Goal: Task Accomplishment & Management: Complete application form

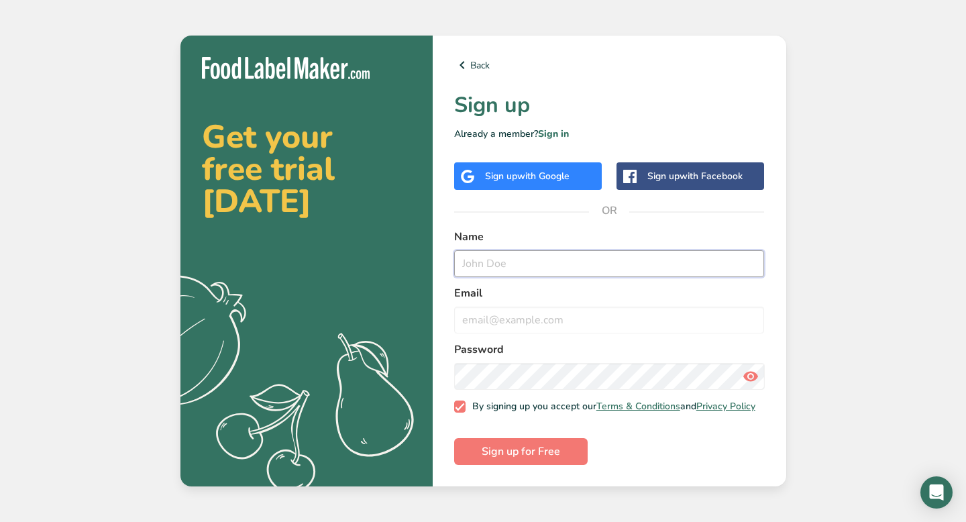
click at [531, 266] on input "text" at bounding box center [609, 263] width 311 height 27
type input "[PERSON_NAME]"
click at [489, 323] on input "email" at bounding box center [609, 320] width 311 height 27
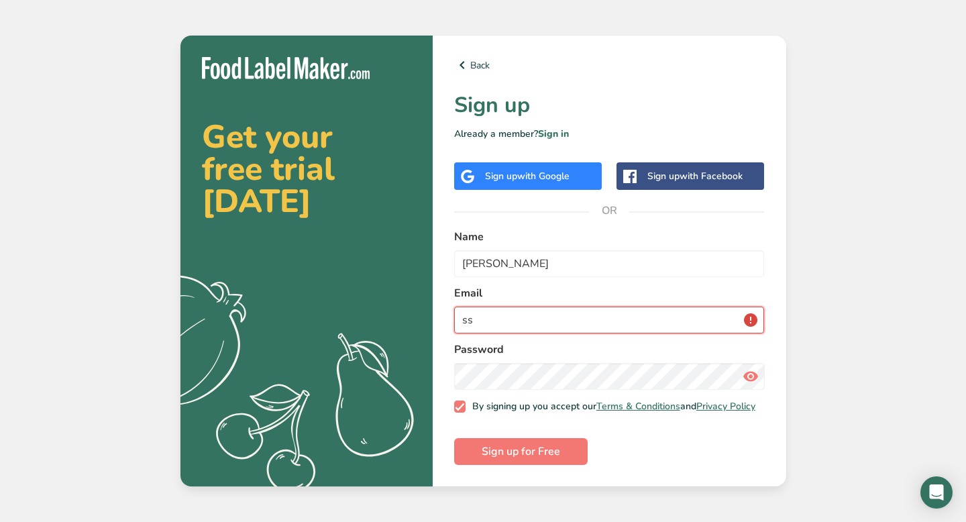
type input "s"
type input "[EMAIL_ADDRESS][DOMAIN_NAME]"
click at [454, 438] on button "Sign up for Free" at bounding box center [521, 451] width 134 height 27
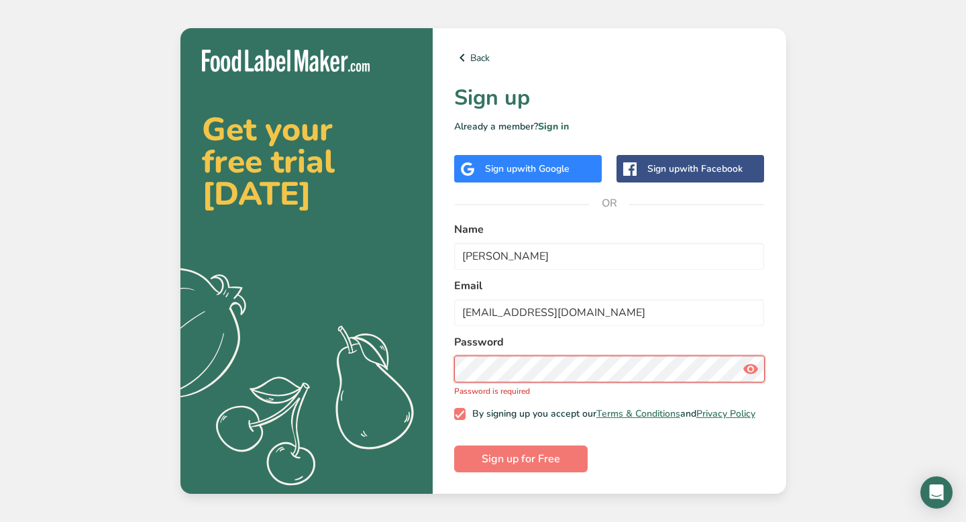
click at [601, 378] on div "Password Password is required" at bounding box center [609, 365] width 311 height 63
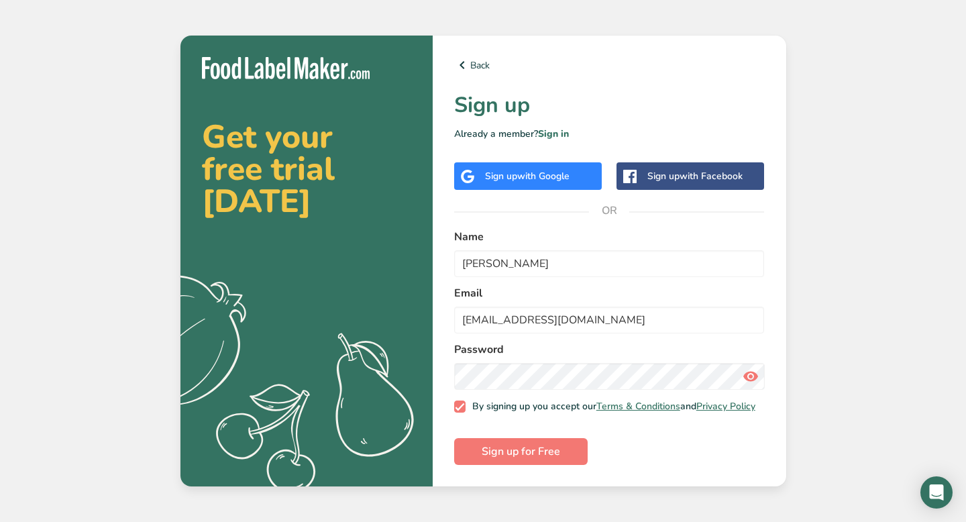
click at [749, 373] on icon at bounding box center [751, 376] width 16 height 24
click at [519, 456] on span "Sign up for Free" at bounding box center [521, 452] width 79 height 16
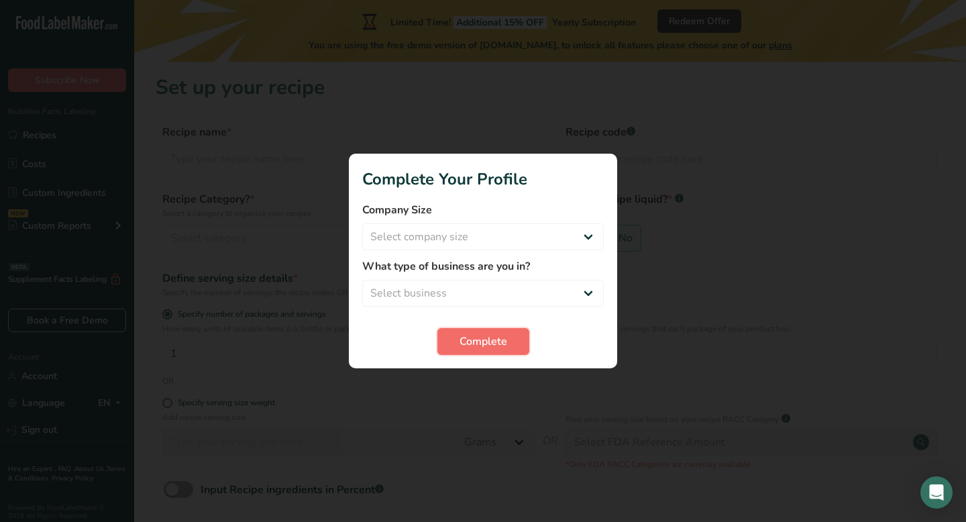
click at [513, 337] on button "Complete" at bounding box center [484, 341] width 92 height 27
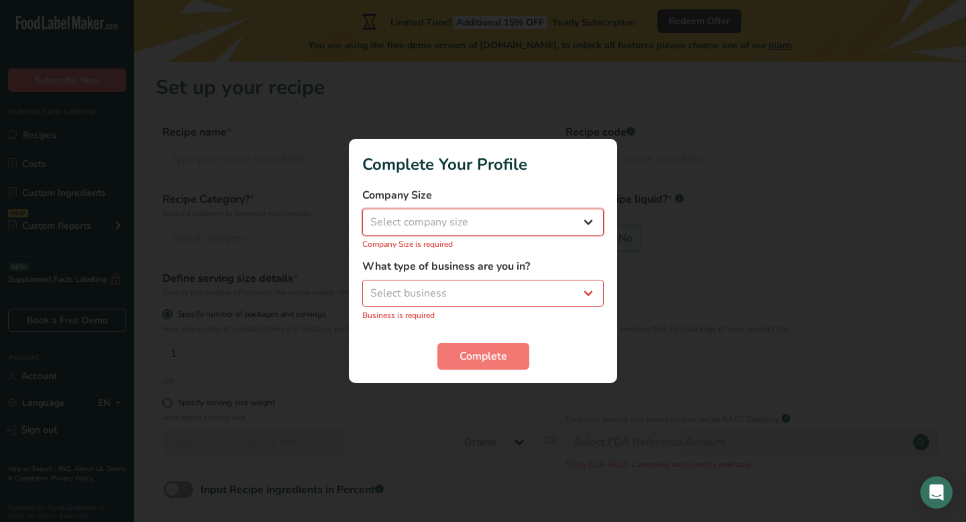
click at [480, 227] on select "Select company size Fewer than 10 Employees 10 to 50 Employees 51 to 500 Employ…" at bounding box center [483, 222] width 242 height 27
select select "1"
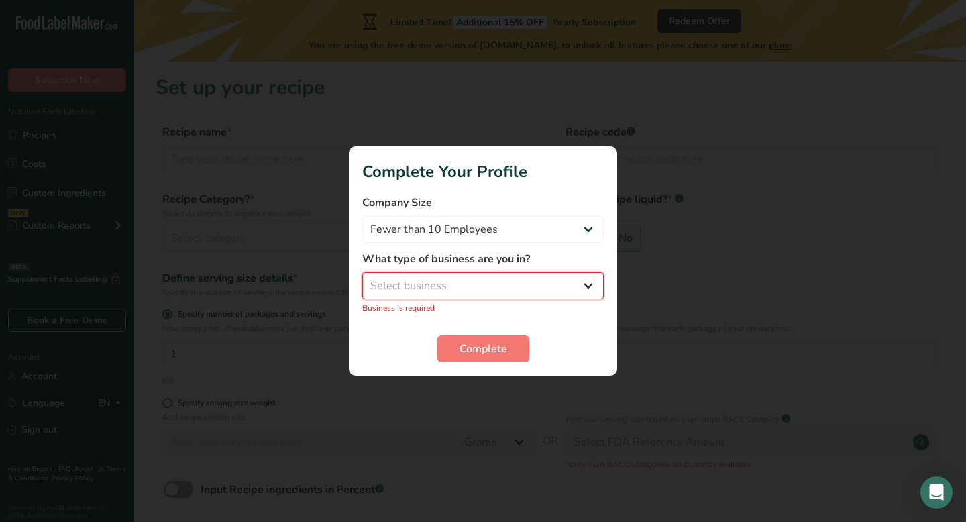
click at [462, 289] on select "Select business Packaged Food Manufacturer Restaurant & Cafe Bakery Meal Plans …" at bounding box center [483, 285] width 242 height 27
select select "1"
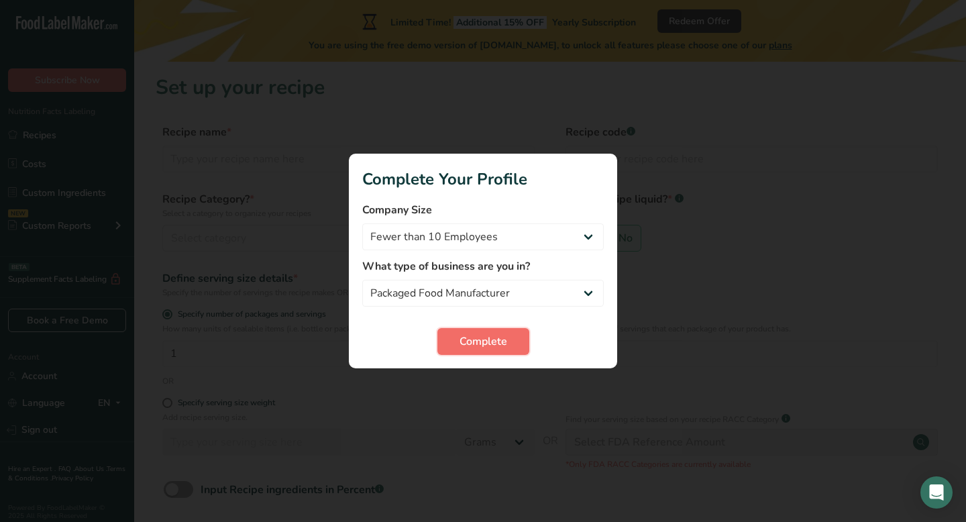
click at [495, 348] on span "Complete" at bounding box center [484, 342] width 48 height 16
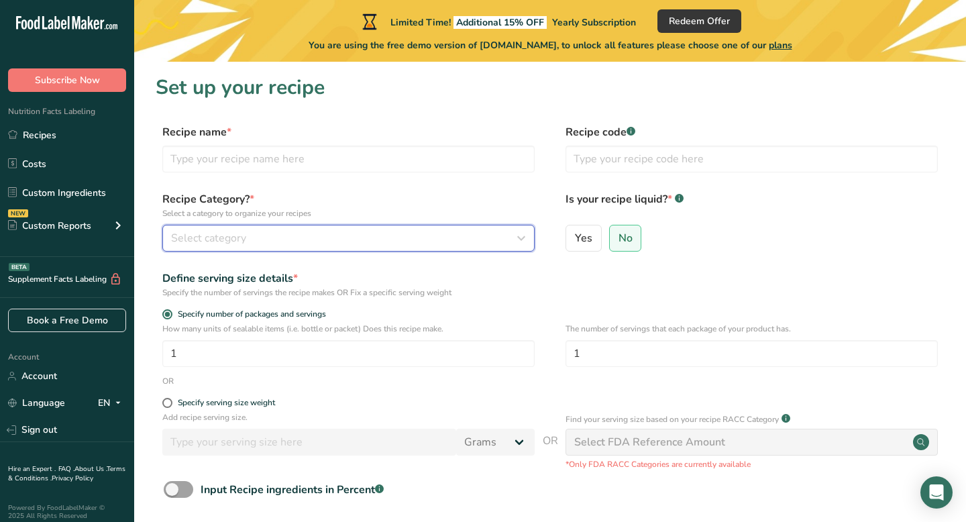
click at [363, 242] on div "Select category" at bounding box center [344, 238] width 347 height 16
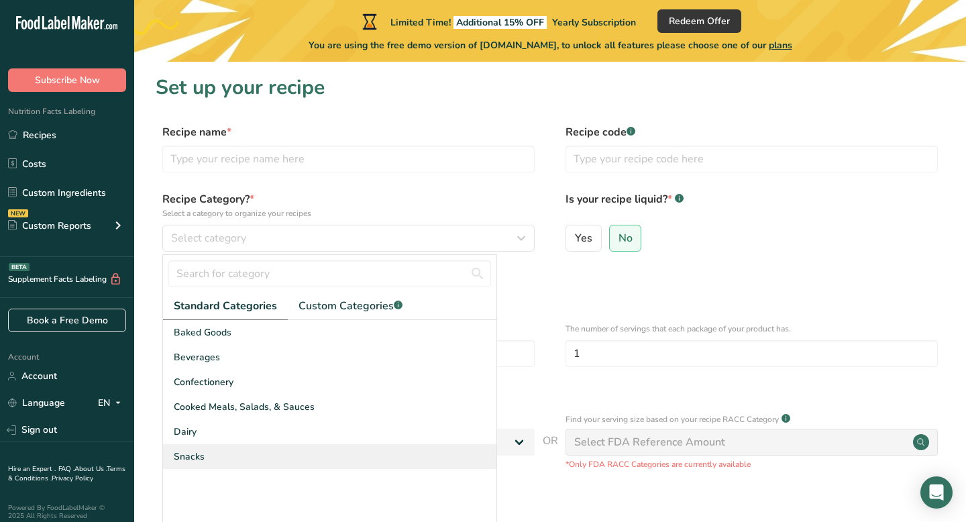
click at [259, 456] on div "Snacks" at bounding box center [330, 456] width 334 height 25
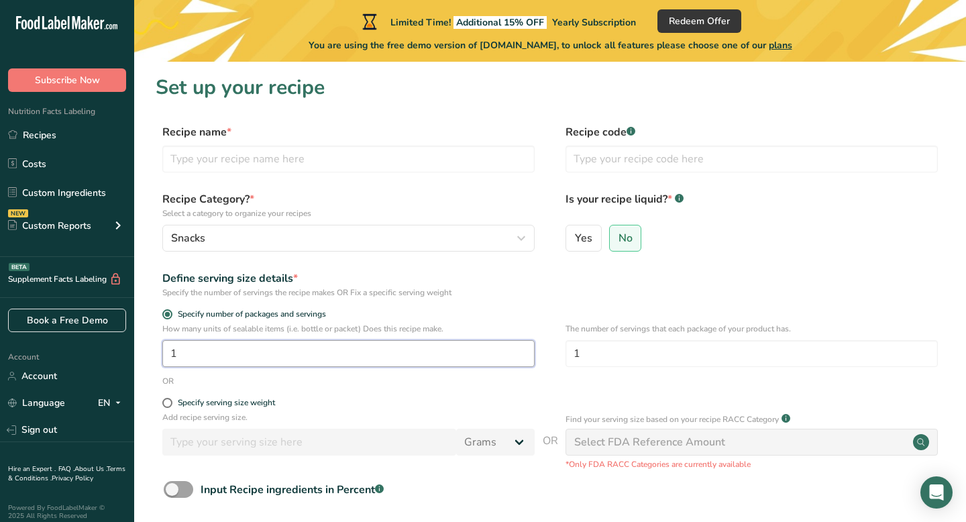
click at [291, 359] on input "1" at bounding box center [348, 353] width 372 height 27
type input "40"
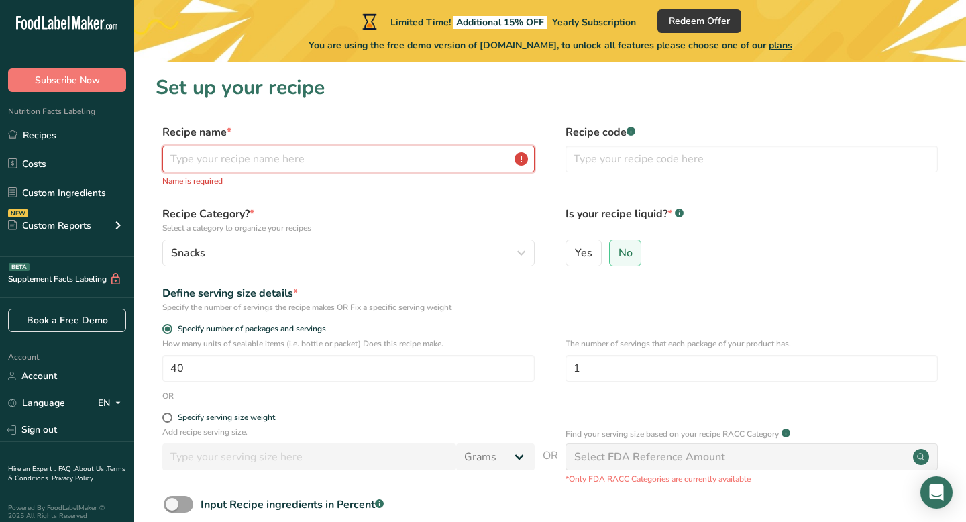
click at [285, 160] on input "text" at bounding box center [348, 159] width 372 height 27
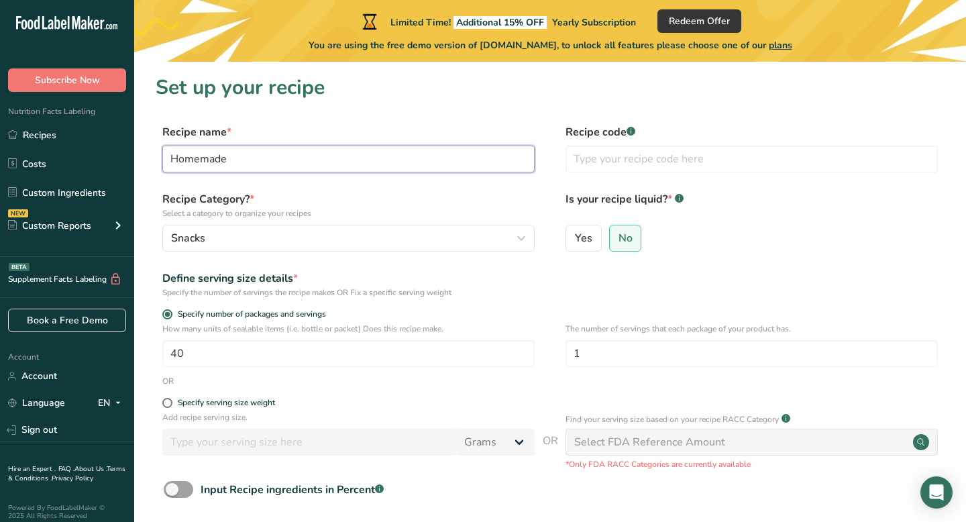
click at [164, 161] on input "Homemade" at bounding box center [348, 159] width 372 height 27
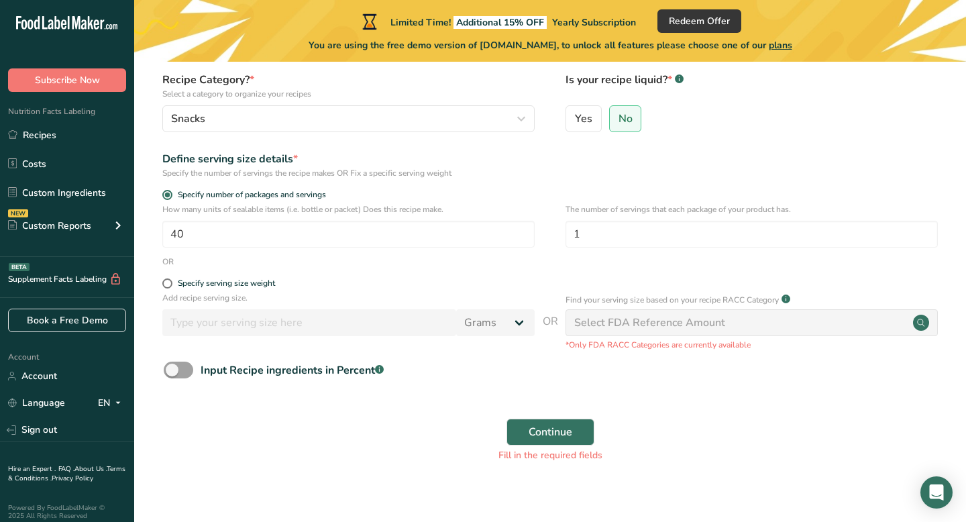
scroll to position [132, 0]
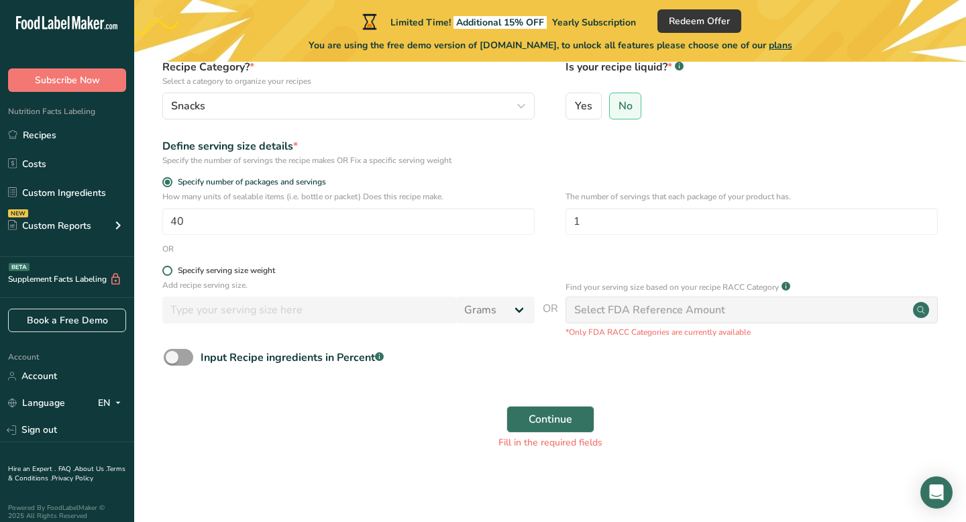
type input "Healthy Homemade Baked Potatoes!"
click at [168, 273] on span at bounding box center [167, 271] width 10 height 10
click at [168, 273] on input "Specify serving size weight" at bounding box center [166, 270] width 9 height 9
radio input "true"
radio input "false"
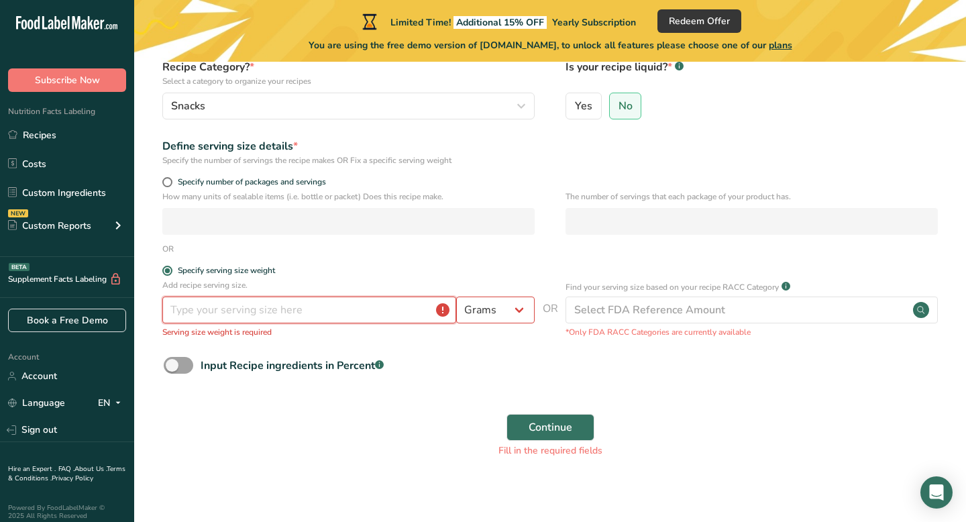
click at [213, 313] on input "number" at bounding box center [309, 310] width 294 height 27
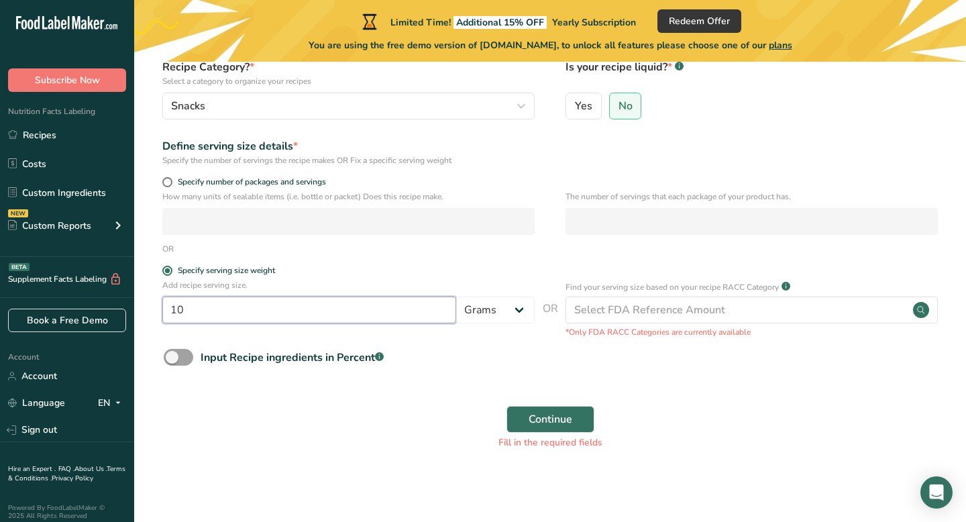
type input "10"
click at [507, 406] on button "Continue" at bounding box center [551, 419] width 88 height 27
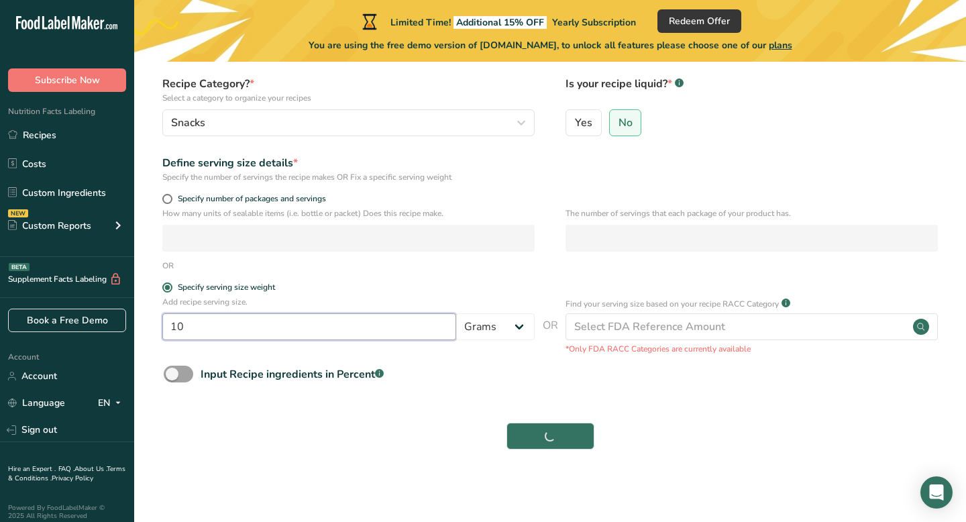
scroll to position [115, 0]
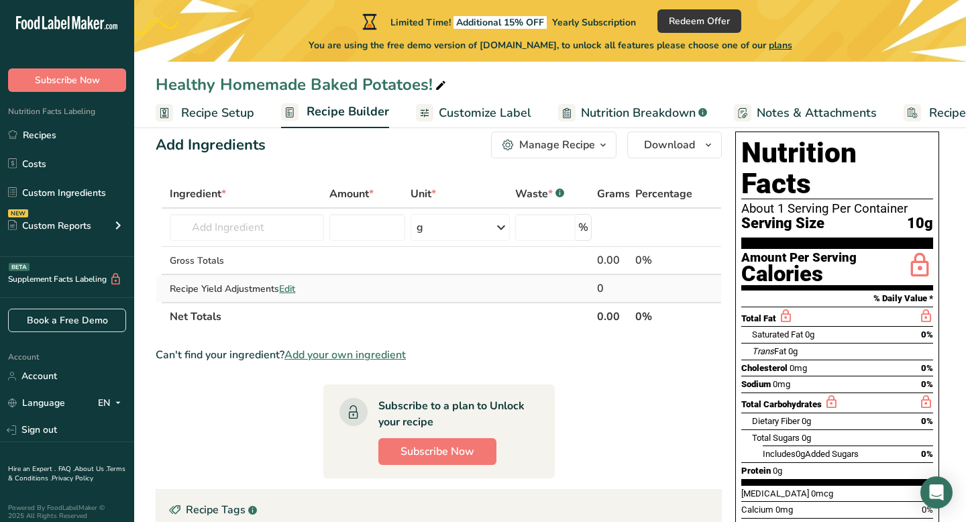
scroll to position [28, 0]
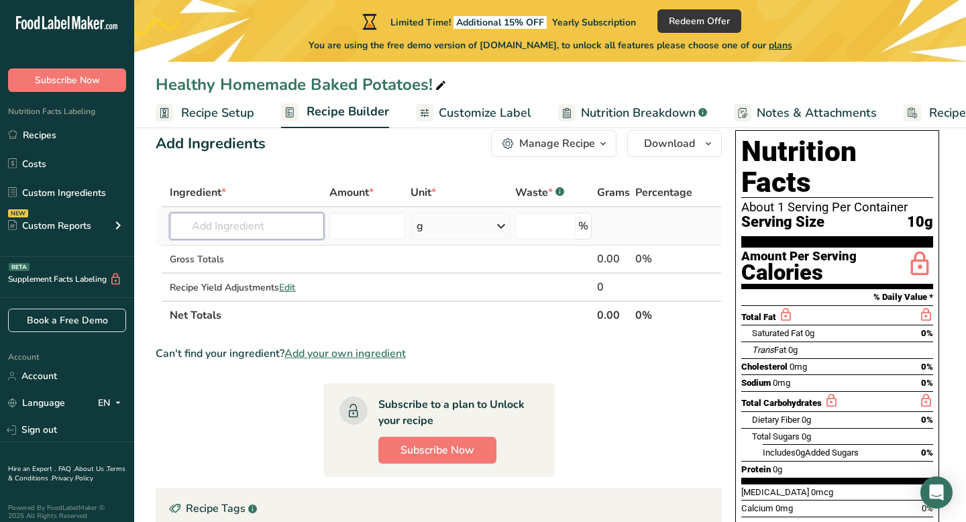
click at [262, 227] on input "text" at bounding box center [247, 226] width 154 height 27
type input "2 medium potatoes, 2 tsp olive oil, 2 tsp salt."
click at [437, 228] on div "g" at bounding box center [460, 226] width 99 height 27
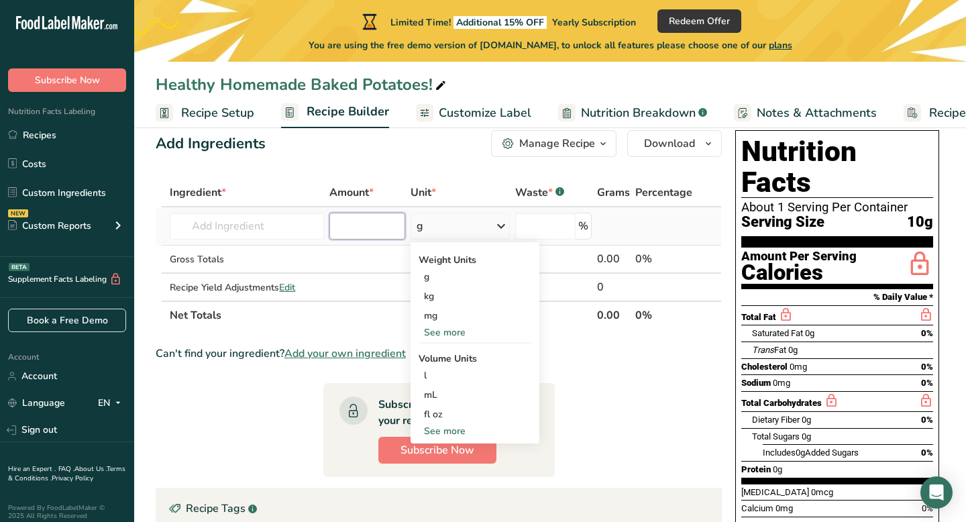
click at [369, 214] on input "number" at bounding box center [367, 226] width 76 height 27
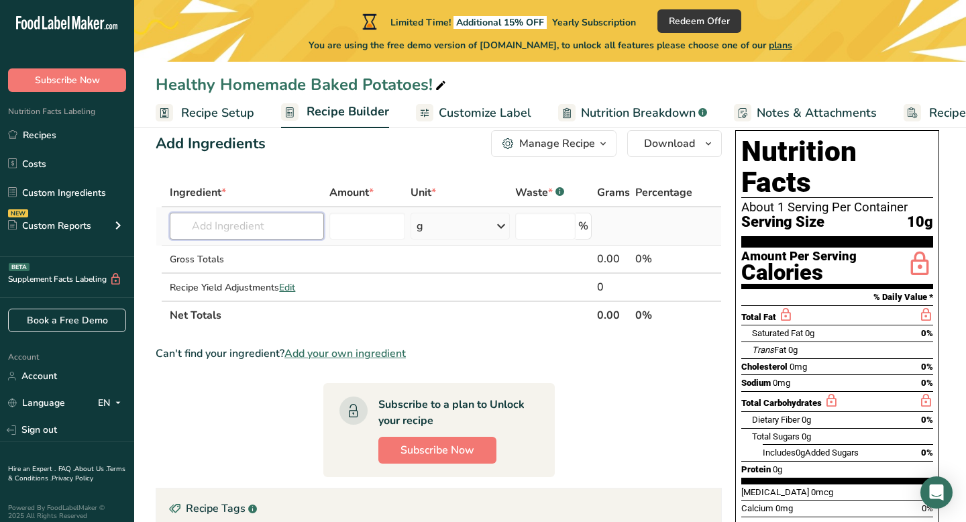
click at [274, 230] on input "text" at bounding box center [247, 226] width 154 height 27
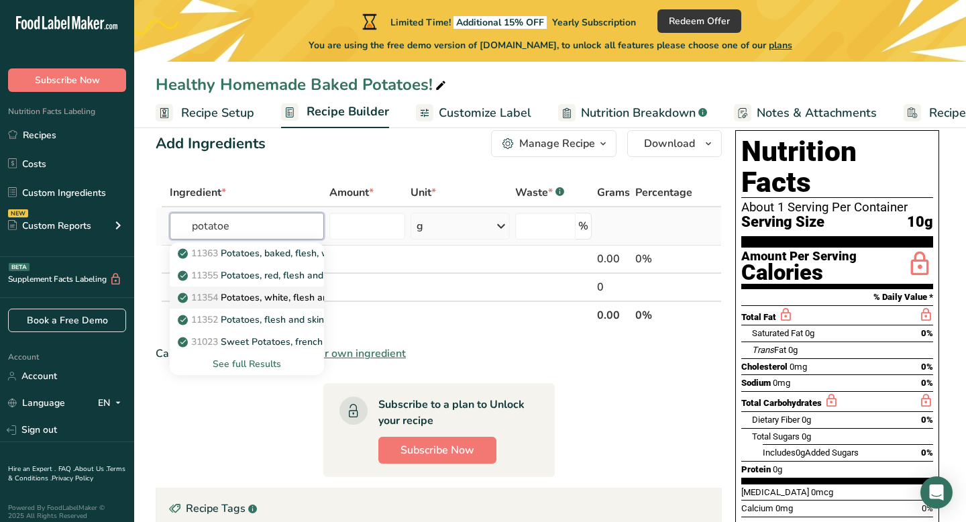
type input "potatoe"
click at [274, 295] on p "11354 Potatoes, white, flesh and skin, raw" at bounding box center [278, 298] width 194 height 14
type input "Potatoes, white, flesh and skin, raw"
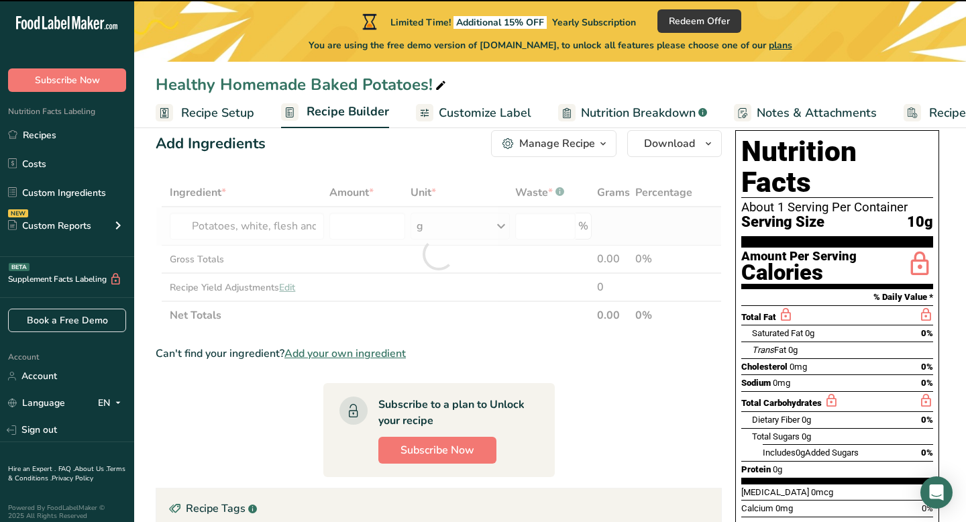
type input "0"
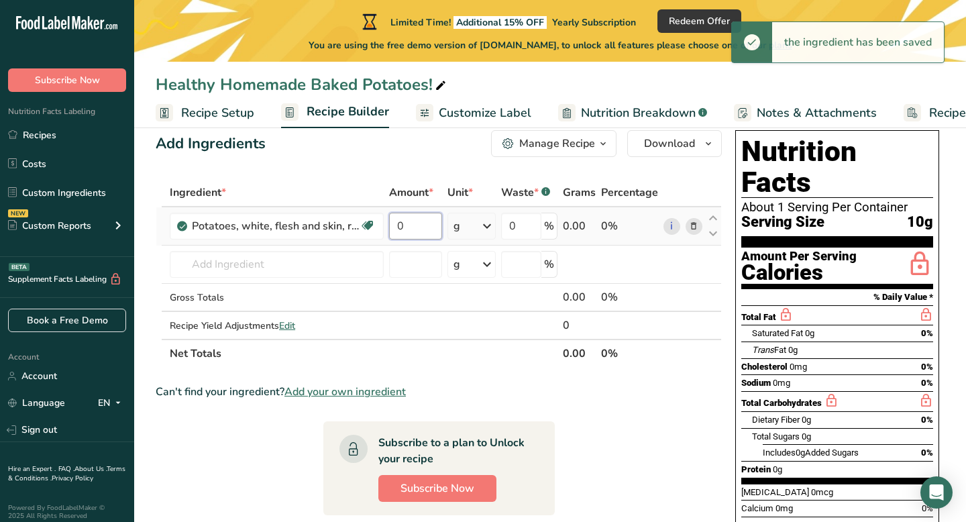
click at [408, 215] on input "0" at bounding box center [415, 226] width 53 height 27
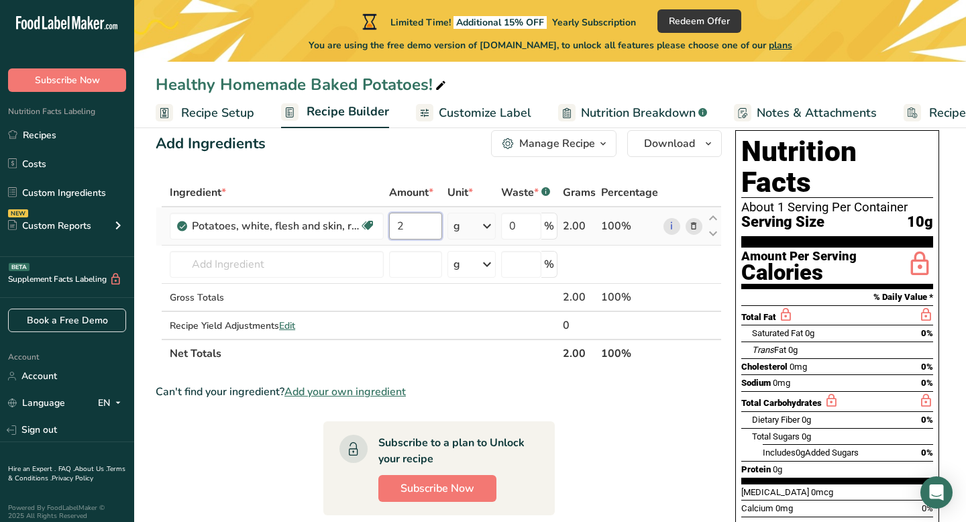
type input "2"
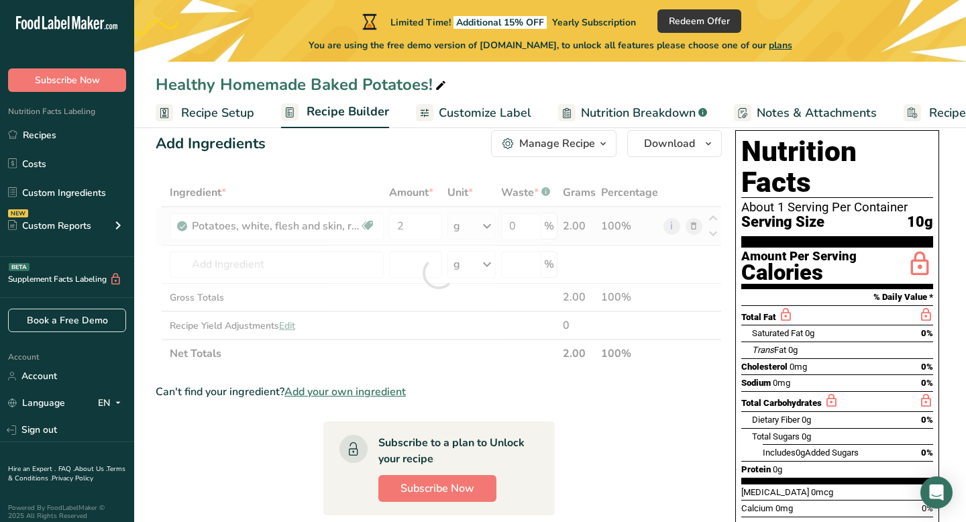
click at [474, 231] on div "Ingredient * Amount * Unit * Waste * .a-a{fill:#347362;}.b-a{fill:#fff;} Grams …" at bounding box center [439, 273] width 566 height 189
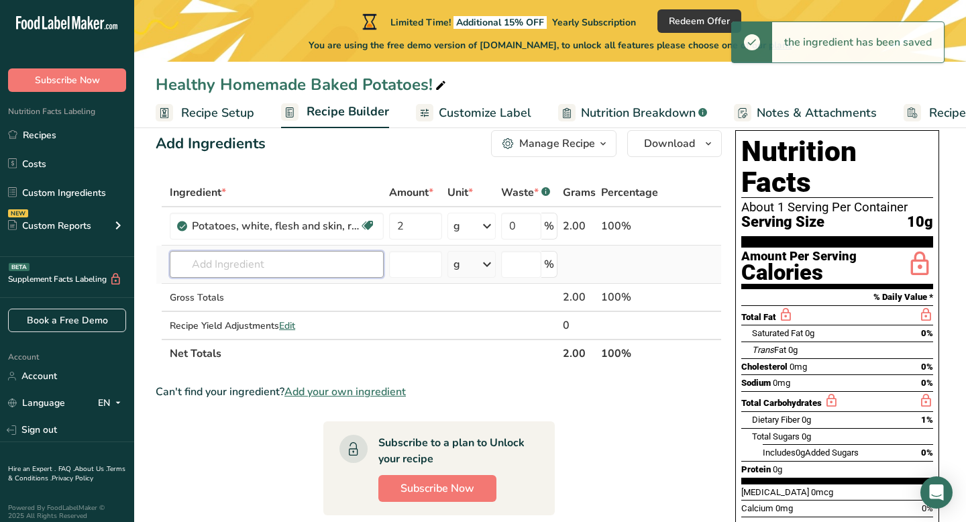
click at [336, 268] on input "text" at bounding box center [277, 264] width 214 height 27
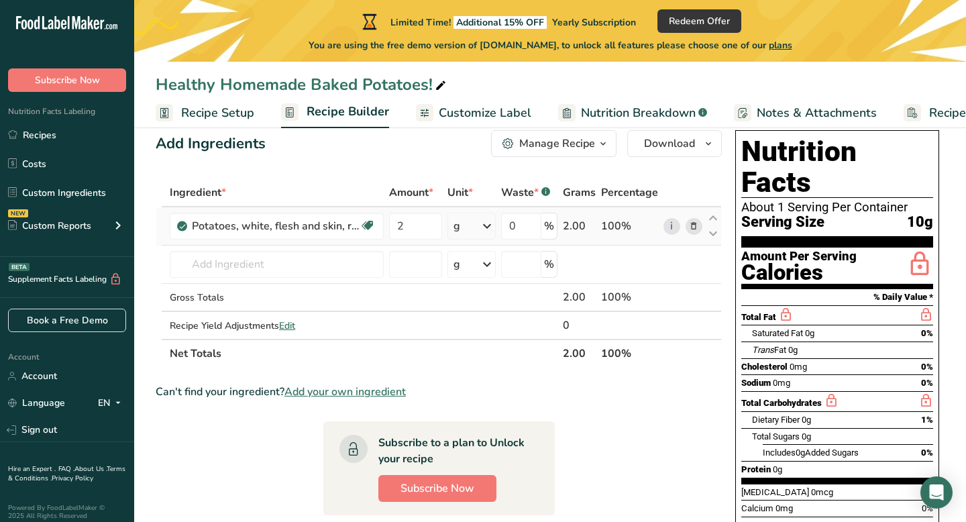
click at [478, 231] on div "g" at bounding box center [472, 226] width 48 height 27
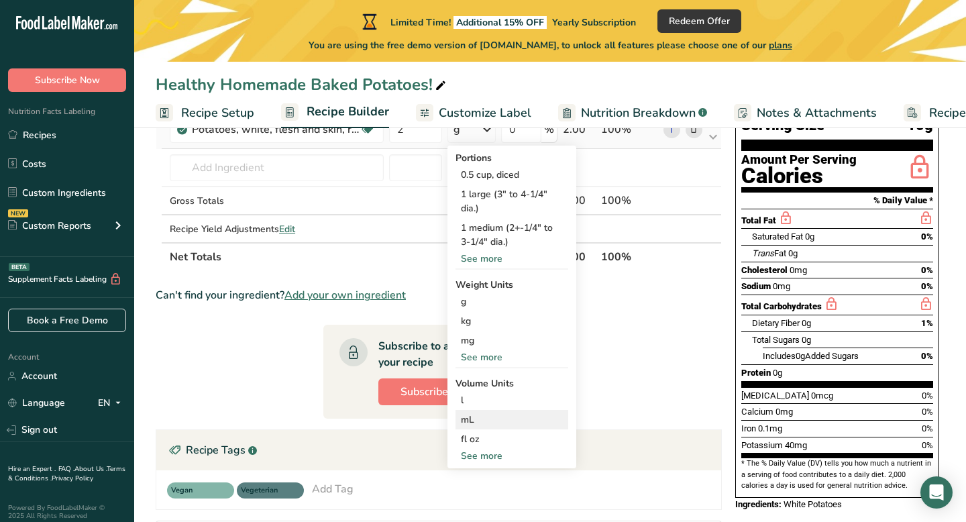
scroll to position [148, 0]
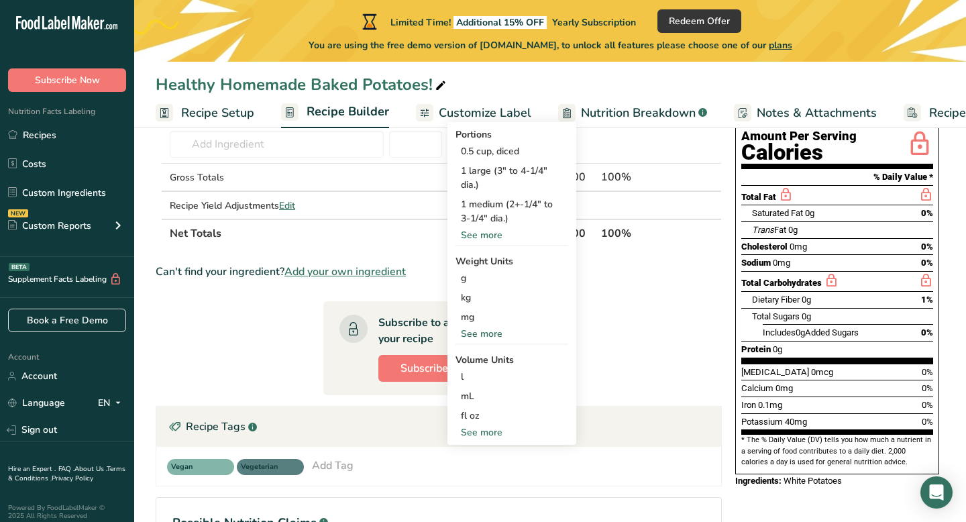
click at [496, 435] on div "See more" at bounding box center [512, 432] width 113 height 14
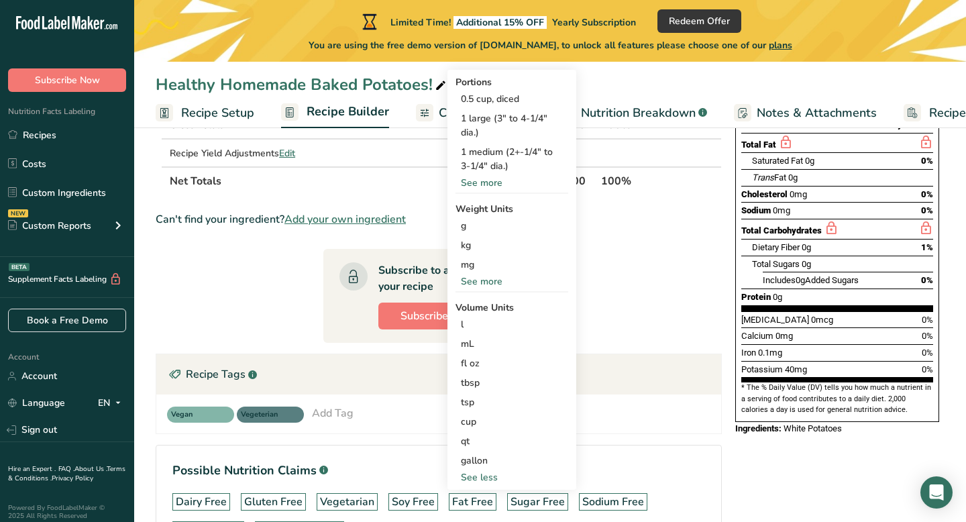
scroll to position [209, 0]
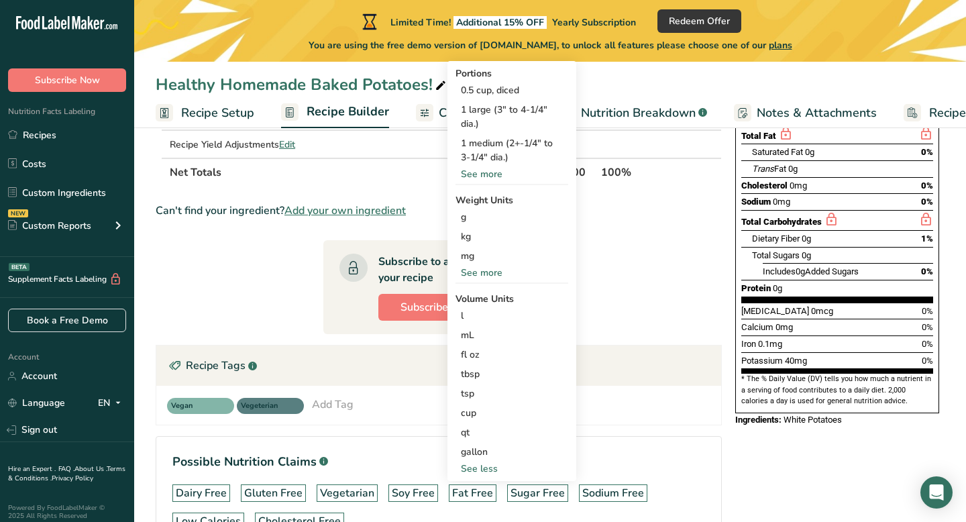
click at [469, 470] on div "See less" at bounding box center [512, 469] width 113 height 14
click at [267, 285] on section "Ingredient * Amount * Unit * Waste * .a-a{fill:#347362;}.b-a{fill:#fff;} Grams …" at bounding box center [439, 285] width 566 height 576
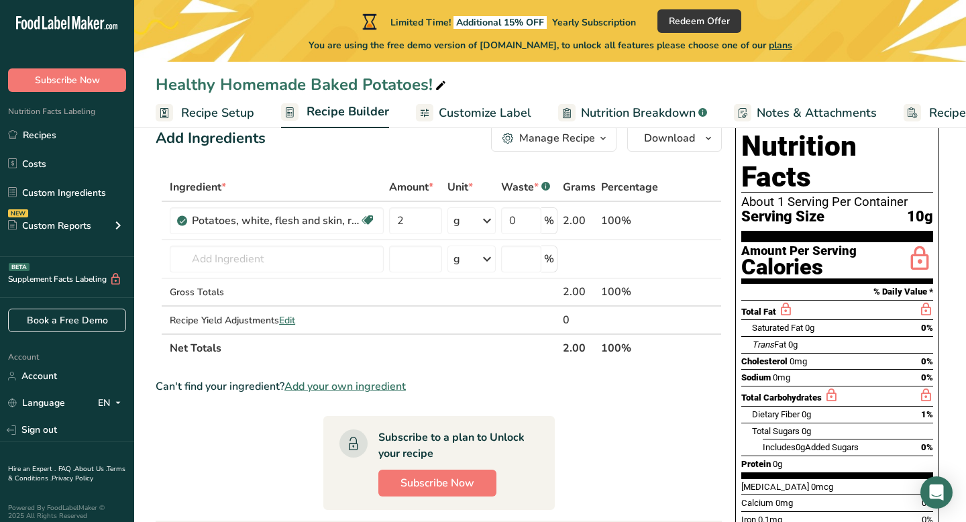
scroll to position [0, 0]
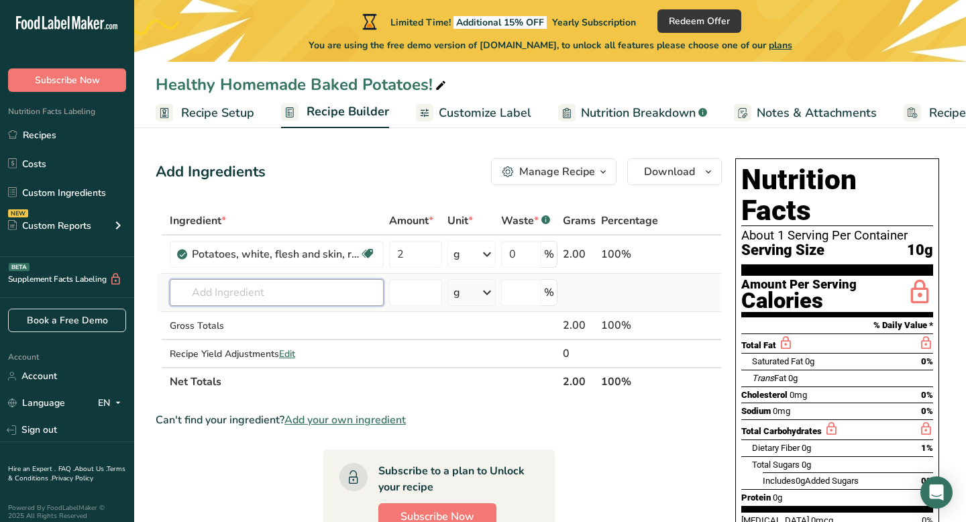
click at [321, 296] on input "text" at bounding box center [277, 292] width 214 height 27
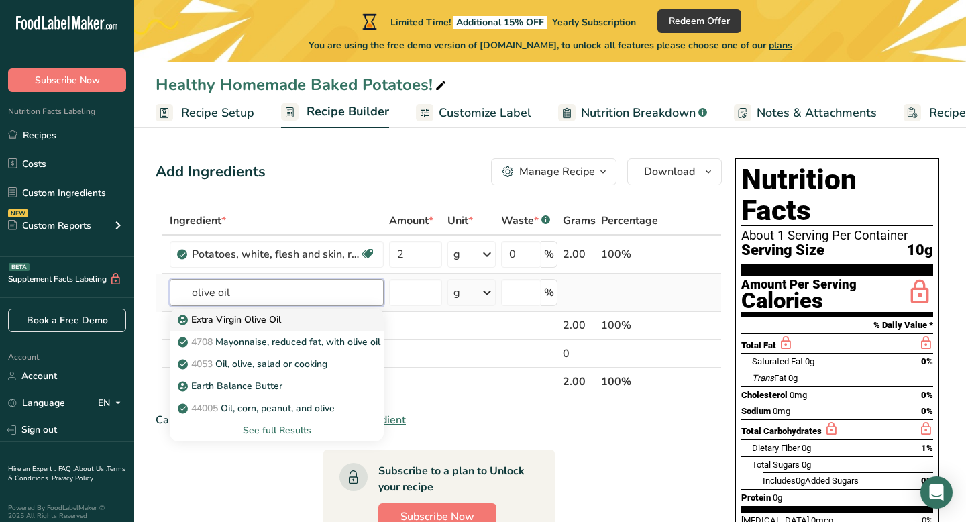
type input "olive oil"
click at [300, 324] on div "Extra Virgin Olive Oil" at bounding box center [266, 320] width 171 height 14
type input "Extra Virgin Olive Oil"
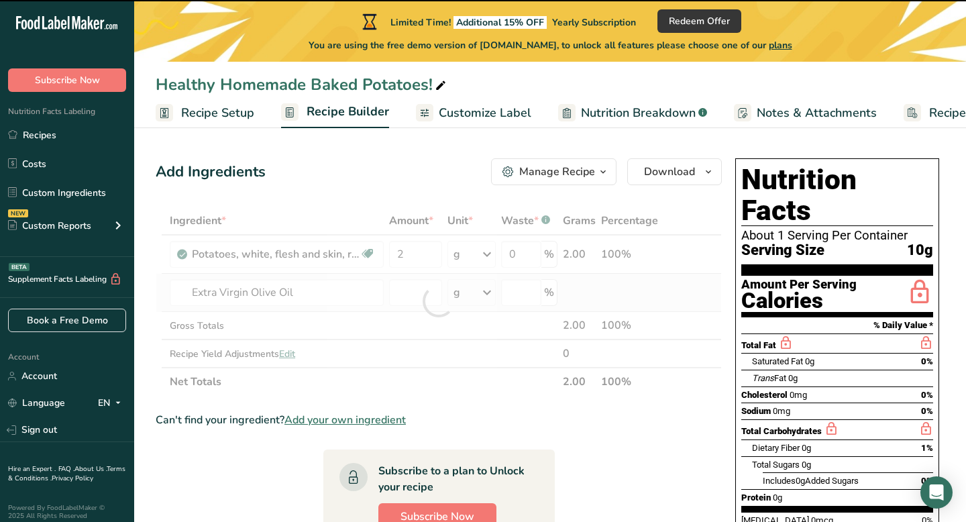
type input "0"
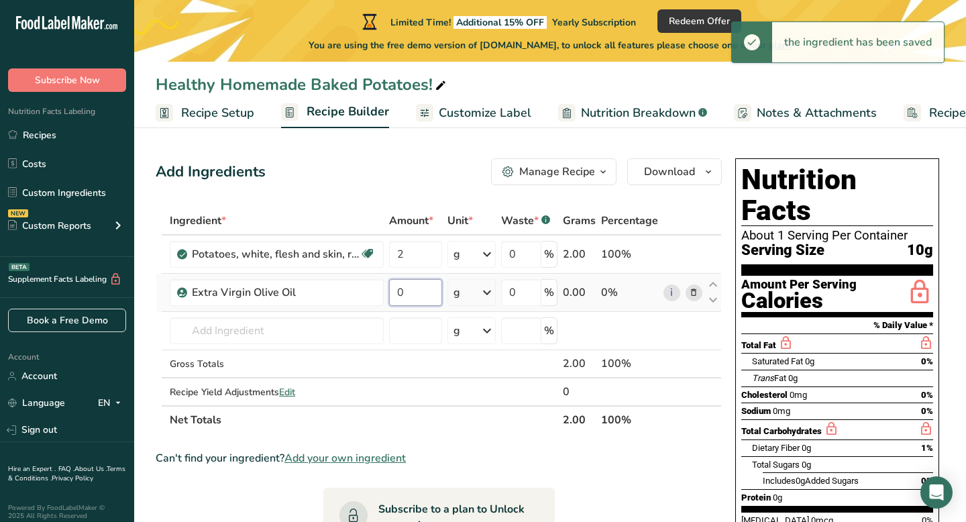
click at [424, 293] on input "0" at bounding box center [415, 292] width 53 height 27
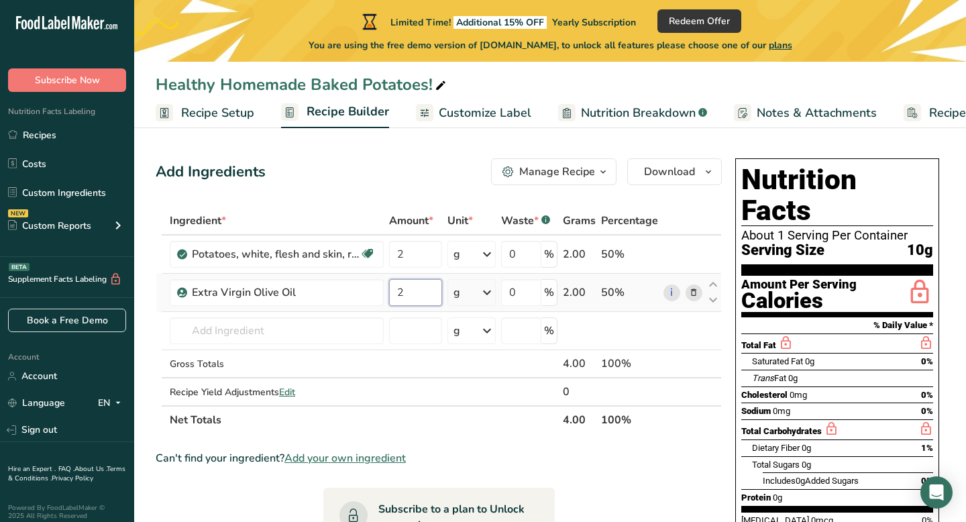
type input "2"
click at [467, 299] on div "Ingredient * Amount * Unit * Waste * .a-a{fill:#347362;}.b-a{fill:#fff;} Grams …" at bounding box center [439, 320] width 566 height 227
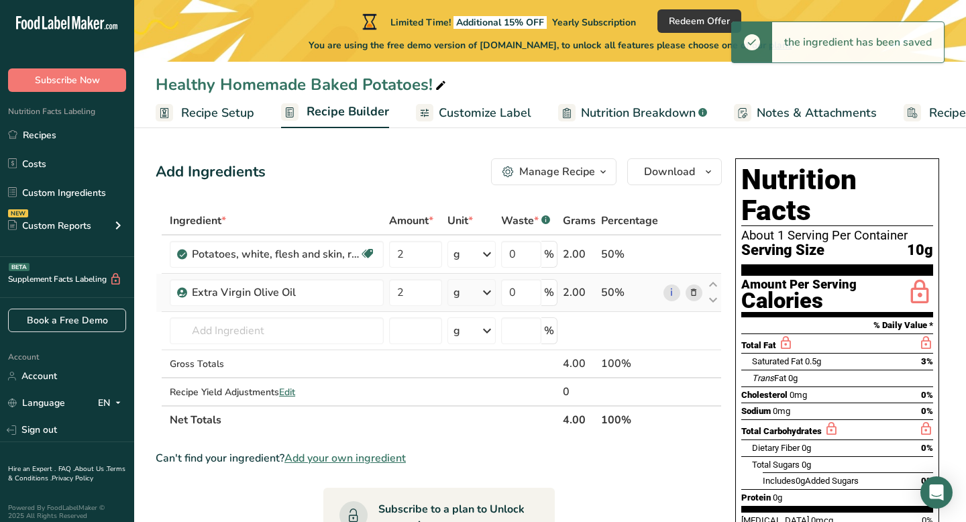
click at [487, 293] on icon at bounding box center [487, 293] width 16 height 24
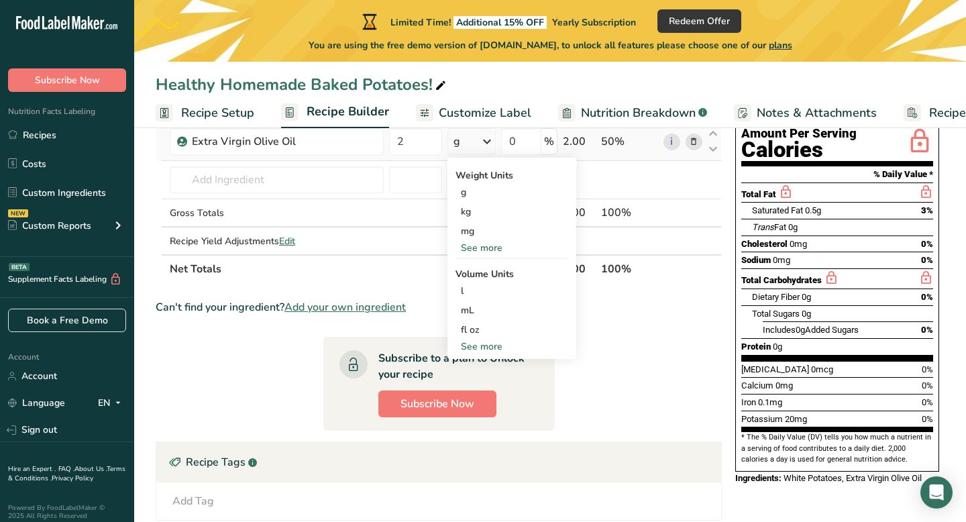
scroll to position [168, 0]
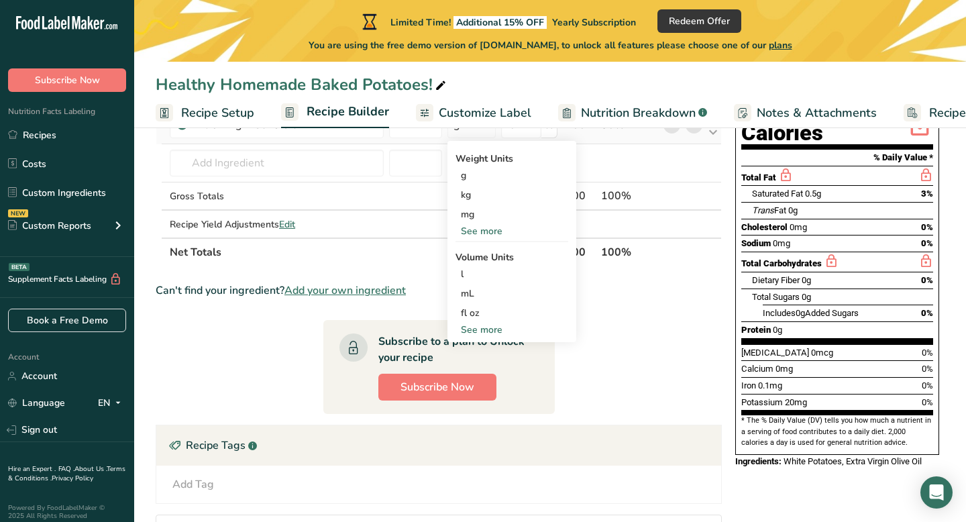
click at [484, 330] on div "See more" at bounding box center [512, 330] width 113 height 14
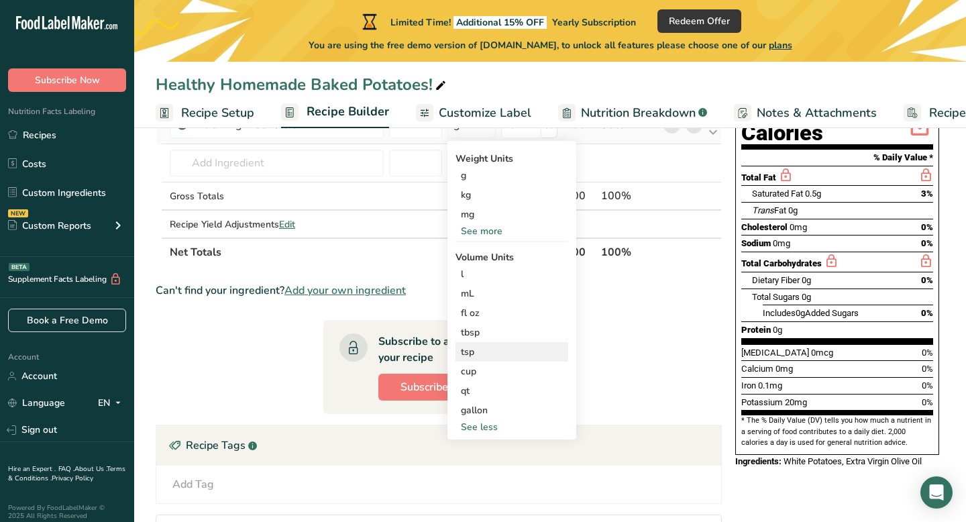
click at [492, 352] on div "tsp" at bounding box center [512, 352] width 102 height 14
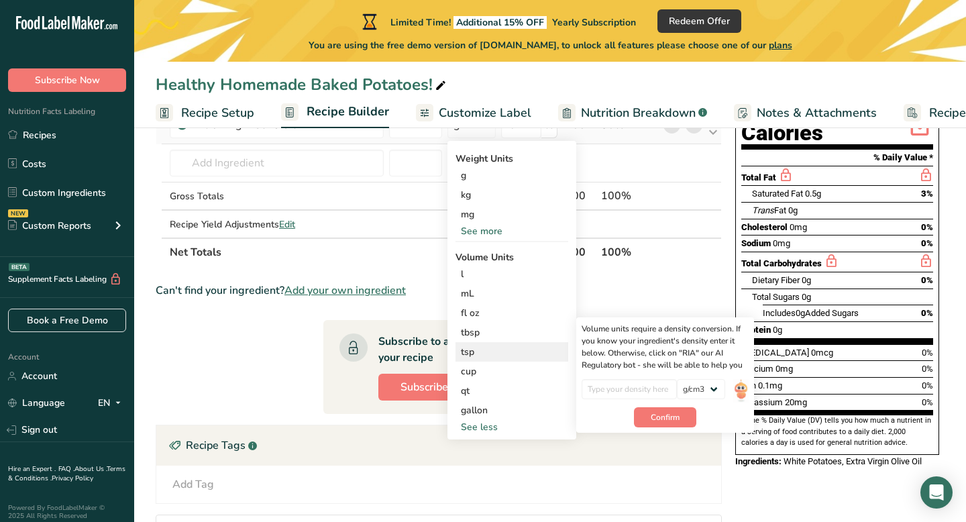
click at [523, 350] on div "tsp" at bounding box center [512, 352] width 102 height 14
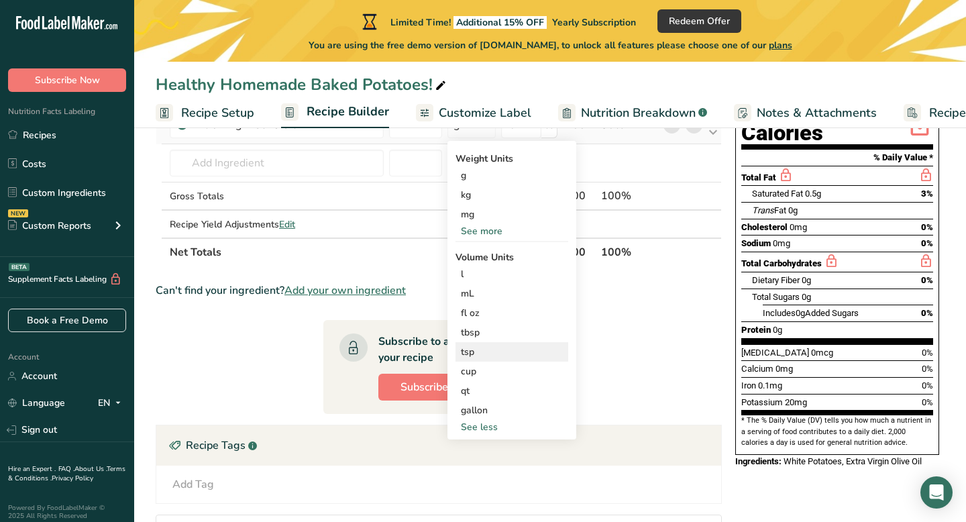
click at [482, 350] on div "tsp" at bounding box center [512, 352] width 102 height 14
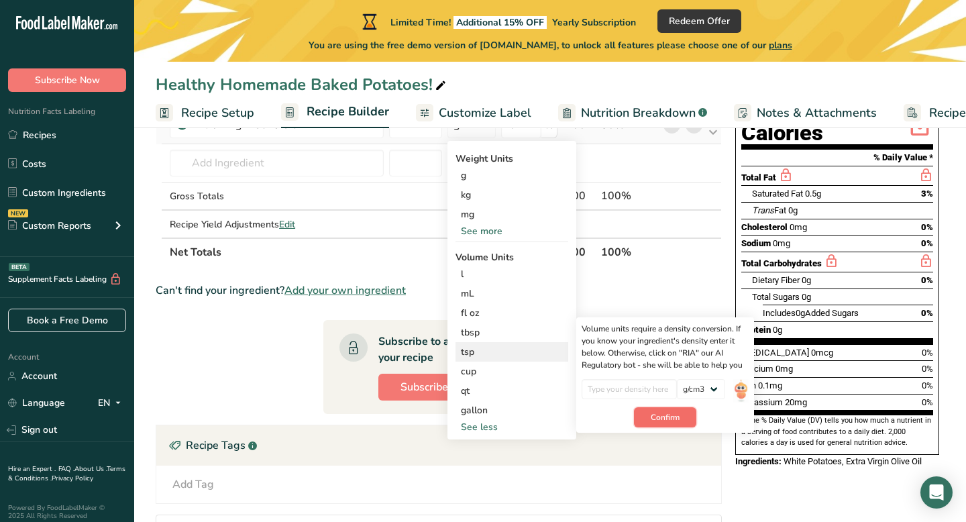
click at [682, 422] on button "Confirm" at bounding box center [665, 417] width 62 height 20
click at [644, 392] on input "number" at bounding box center [630, 389] width 96 height 20
type input "2"
click at [682, 421] on button "Confirm" at bounding box center [665, 417] width 62 height 20
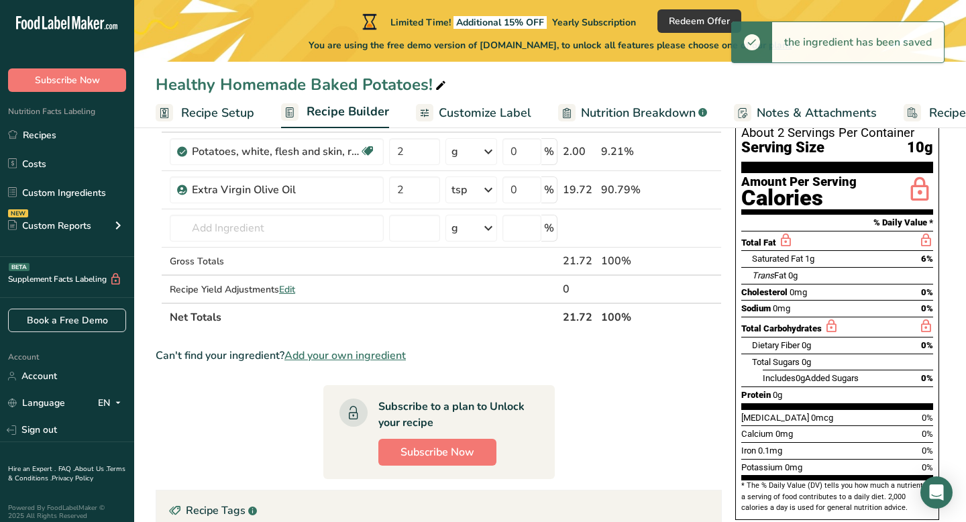
scroll to position [102, 0]
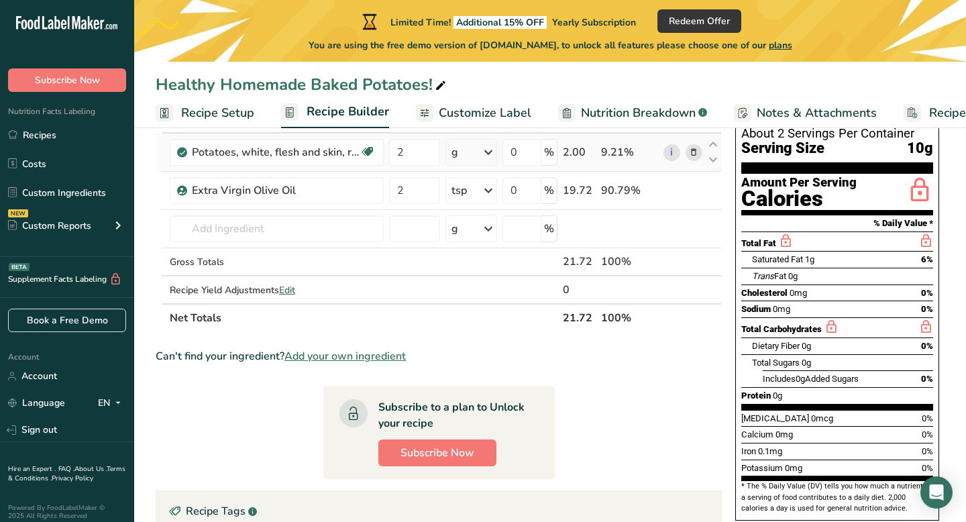
click at [467, 164] on div "g" at bounding box center [472, 152] width 52 height 27
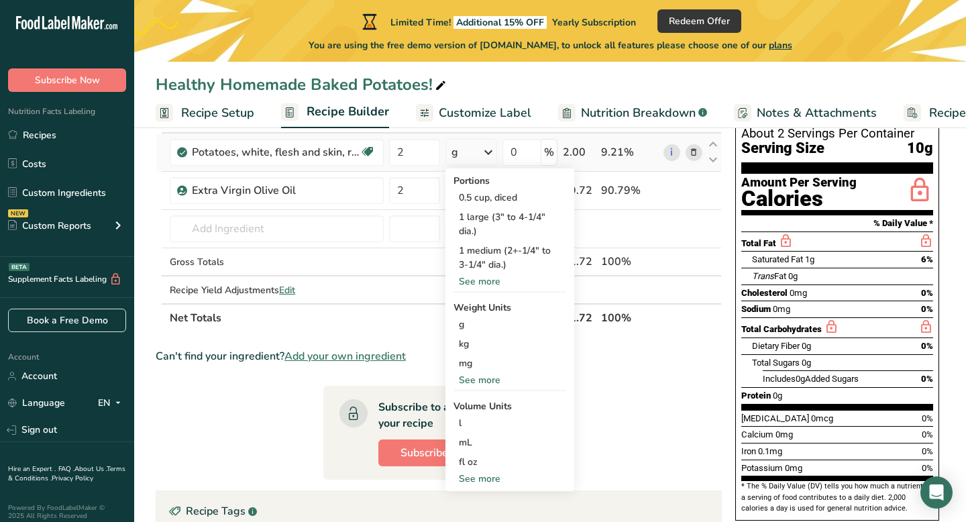
click at [487, 481] on div "See more" at bounding box center [510, 479] width 113 height 14
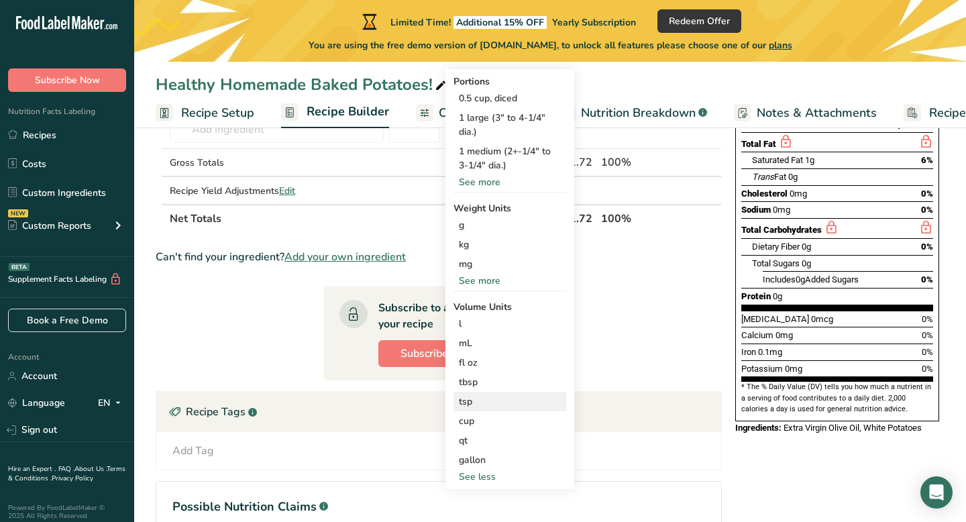
scroll to position [204, 0]
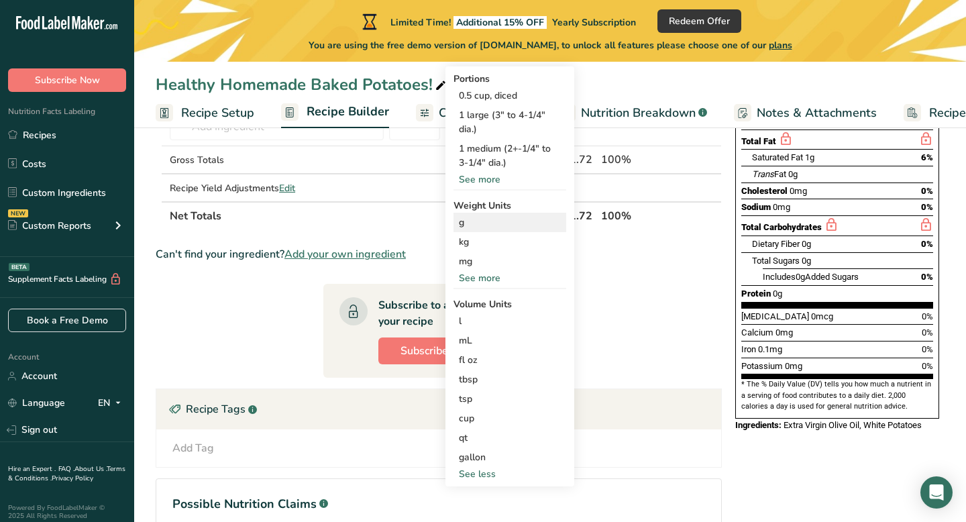
click at [470, 225] on div "g" at bounding box center [510, 222] width 113 height 19
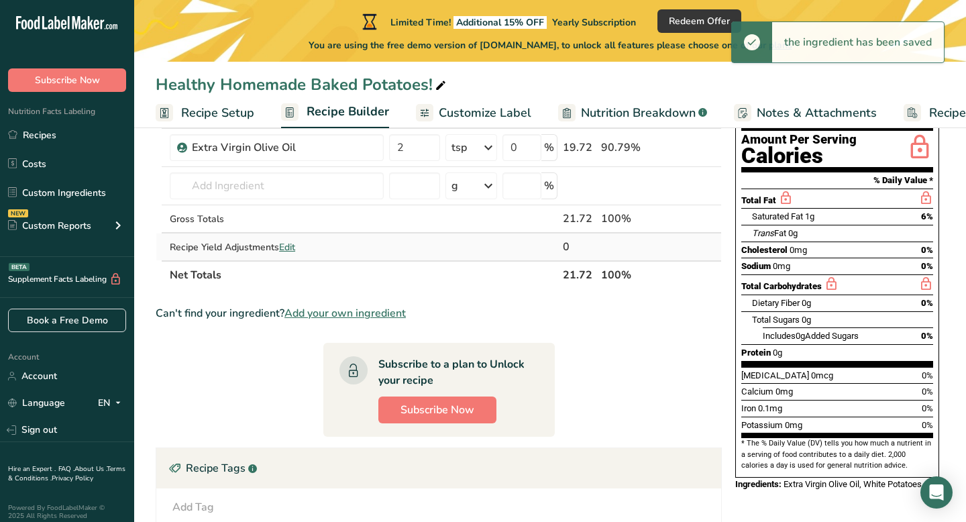
scroll to position [142, 0]
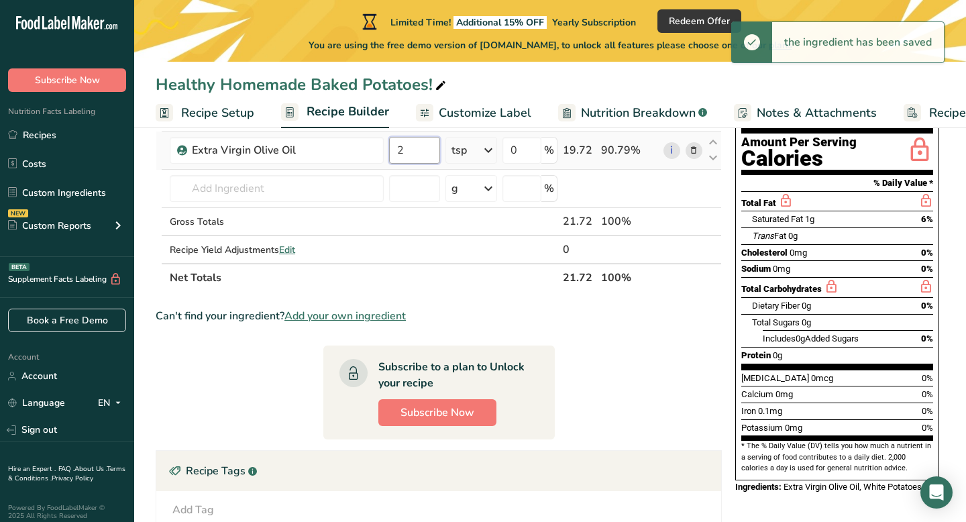
click at [409, 161] on input "2" at bounding box center [414, 150] width 51 height 27
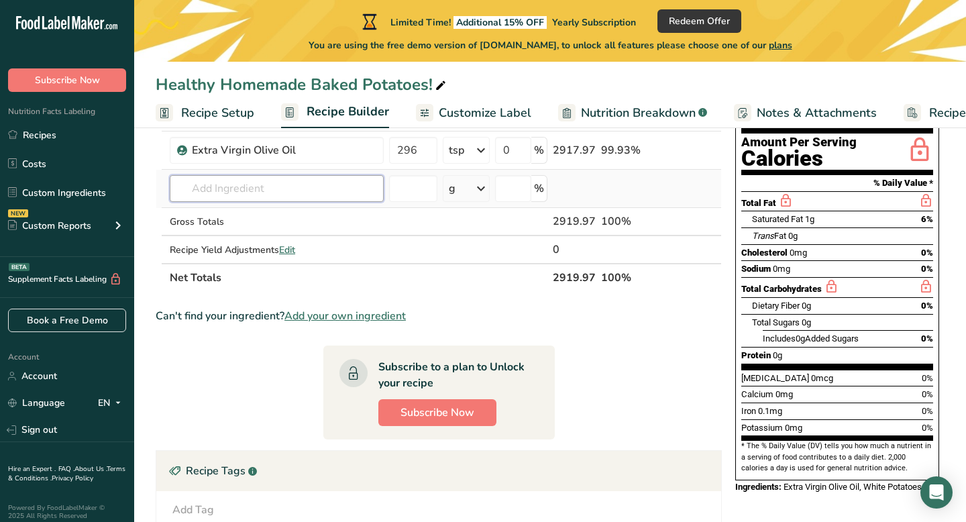
click at [346, 193] on div "Ingredient * Amount * Unit * Waste * .a-a{fill:#347362;}.b-a{fill:#fff;} Grams …" at bounding box center [439, 177] width 566 height 227
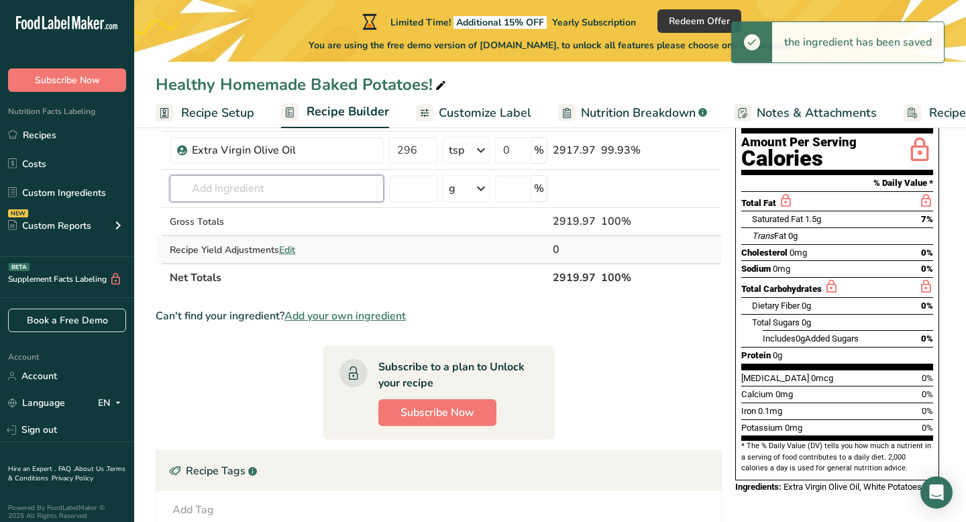
scroll to position [0, 0]
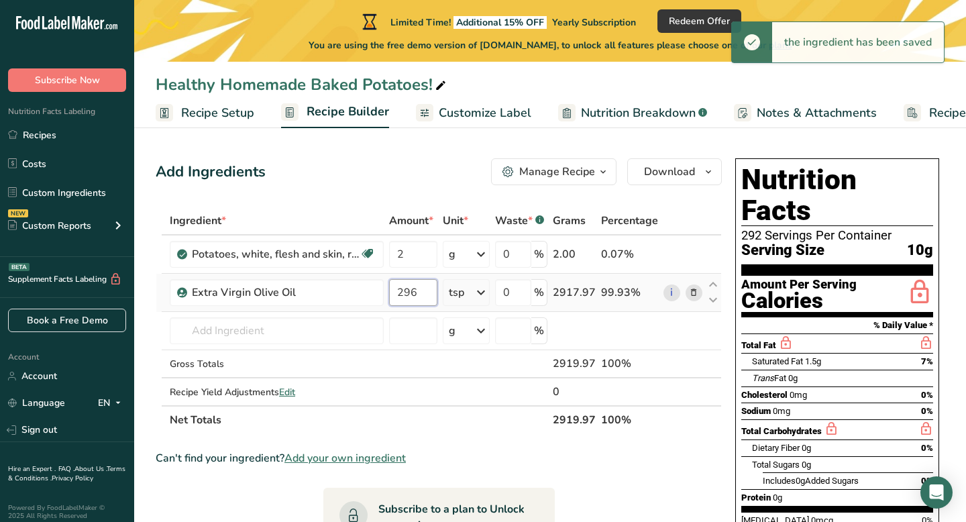
click at [427, 297] on input "296" at bounding box center [413, 292] width 48 height 27
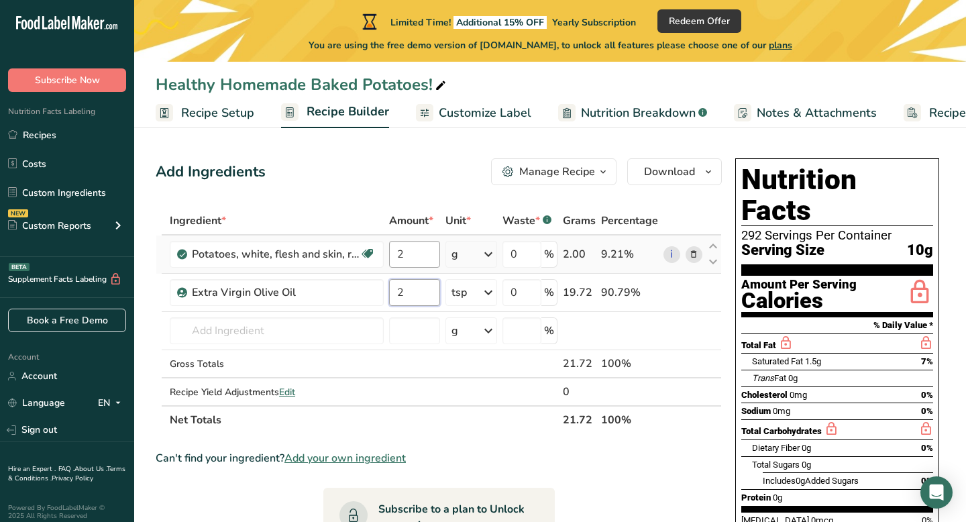
type input "2"
click at [413, 258] on div "Ingredient * Amount * Unit * Waste * .a-a{fill:#347362;}.b-a{fill:#fff;} Grams …" at bounding box center [439, 320] width 566 height 227
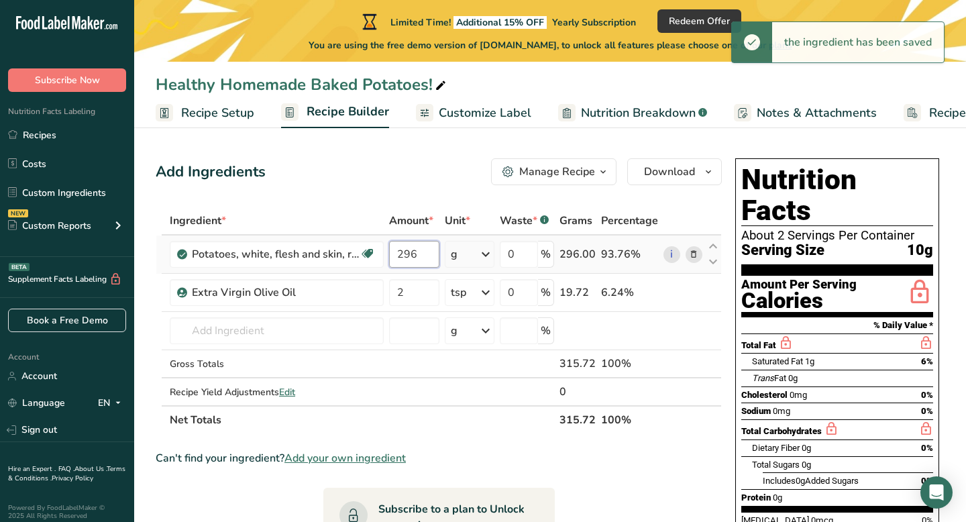
type input "296"
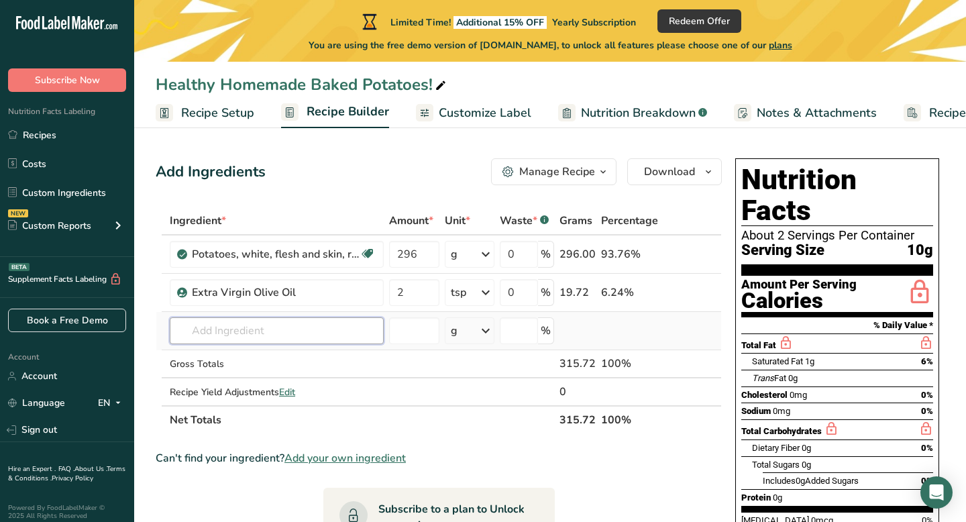
click at [319, 339] on div "Ingredient * Amount * Unit * Waste * .a-a{fill:#347362;}.b-a{fill:#fff;} Grams …" at bounding box center [439, 320] width 566 height 227
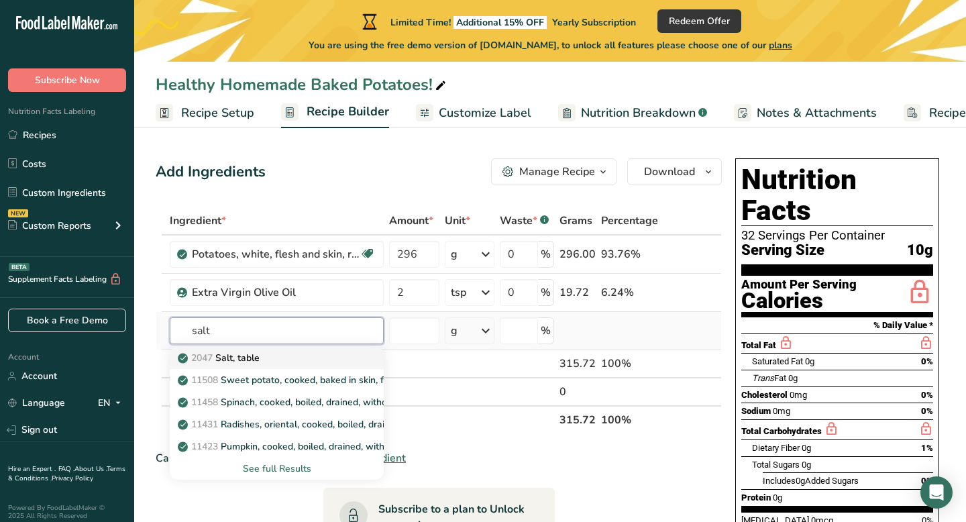
type input "salt"
click at [305, 364] on div "2047 Salt, table" at bounding box center [266, 358] width 171 height 14
type input "Salt, table"
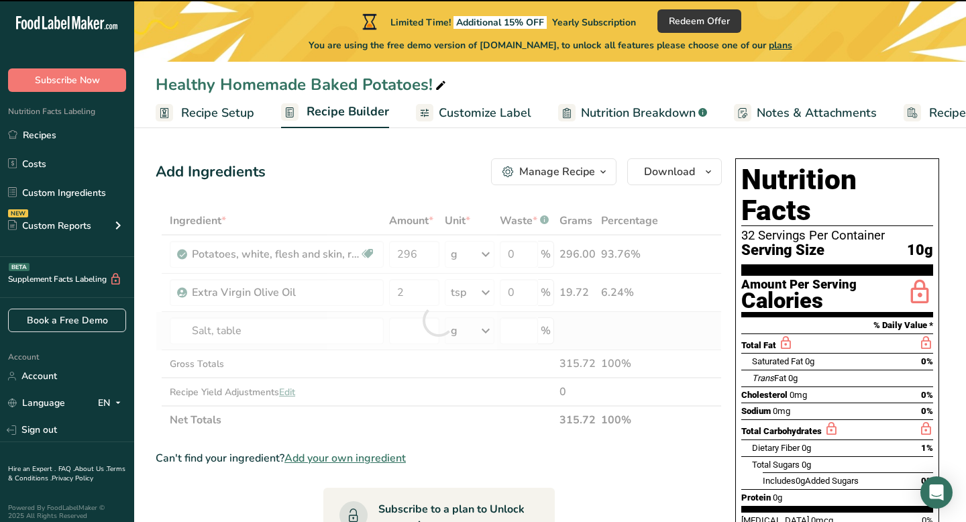
type input "0"
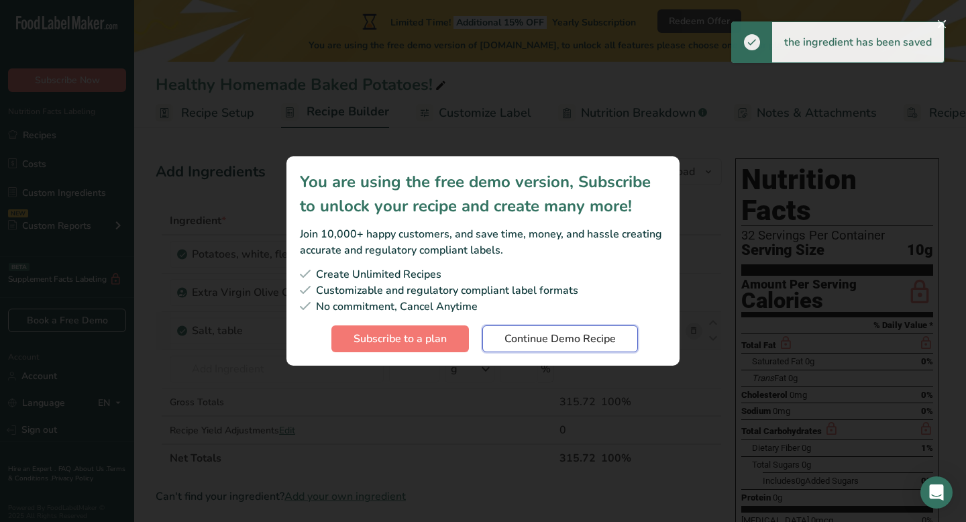
click at [558, 341] on span "Continue Demo Recipe" at bounding box center [560, 339] width 111 height 16
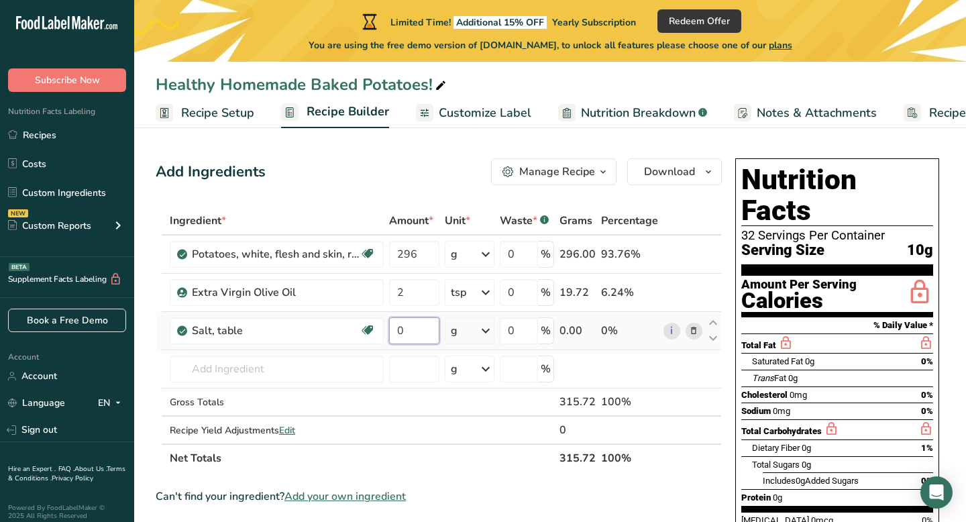
click at [418, 340] on input "0" at bounding box center [414, 330] width 50 height 27
type input "2"
click at [479, 328] on div "Ingredient * Amount * Unit * Waste * .a-a{fill:#347362;}.b-a{fill:#fff;} Grams …" at bounding box center [439, 340] width 566 height 266
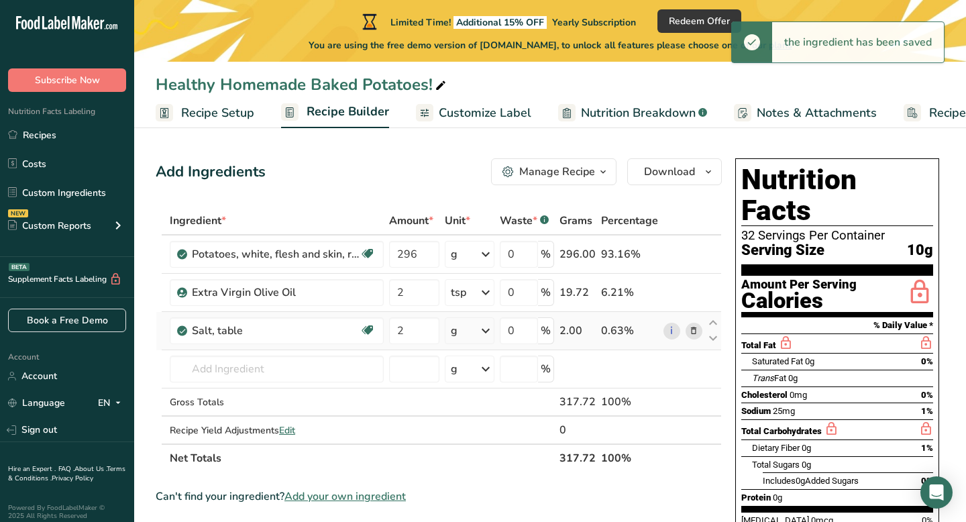
click at [483, 330] on icon at bounding box center [486, 331] width 16 height 24
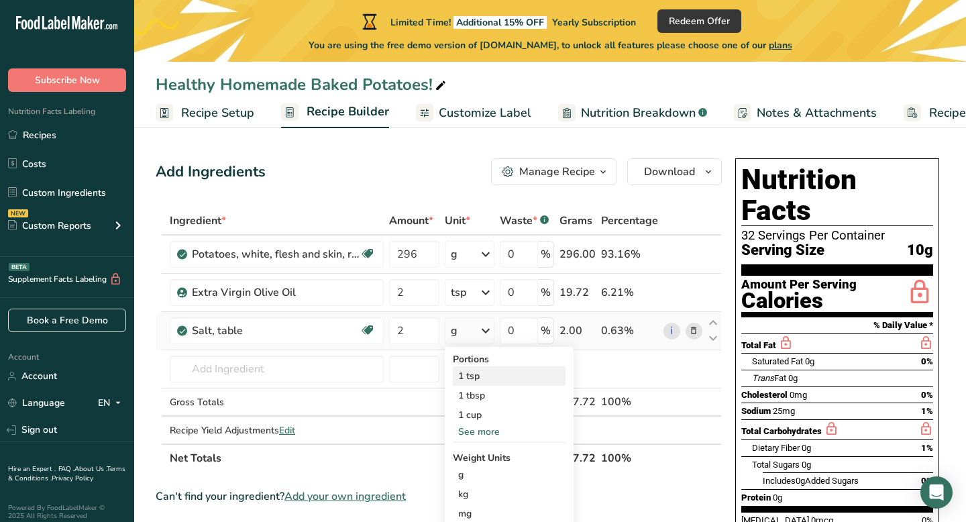
click at [499, 378] on div "1 tsp" at bounding box center [509, 375] width 113 height 19
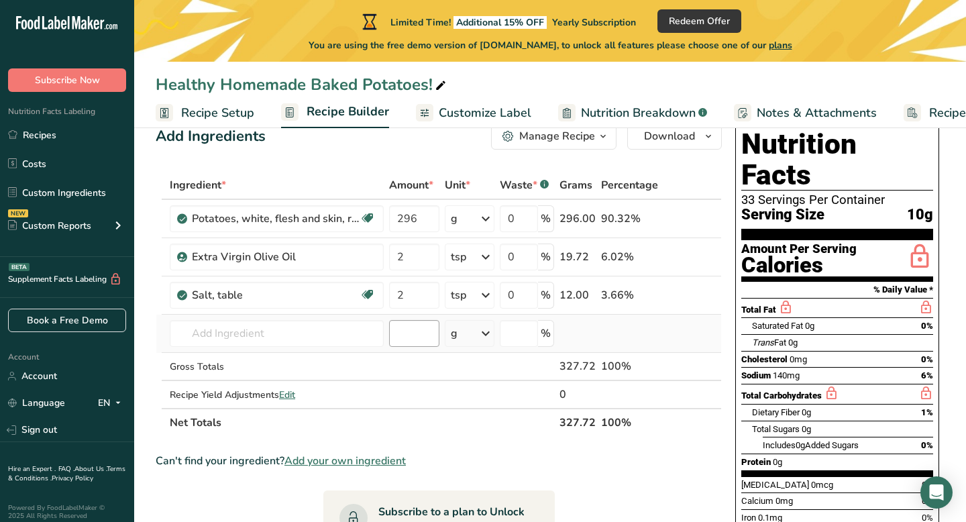
scroll to position [31, 0]
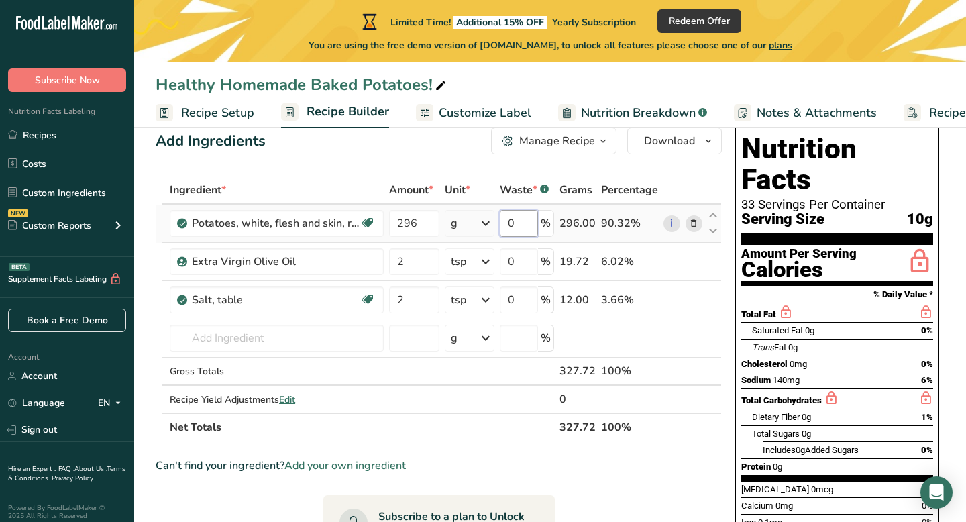
click at [527, 223] on input "0" at bounding box center [519, 223] width 38 height 27
type input "15"
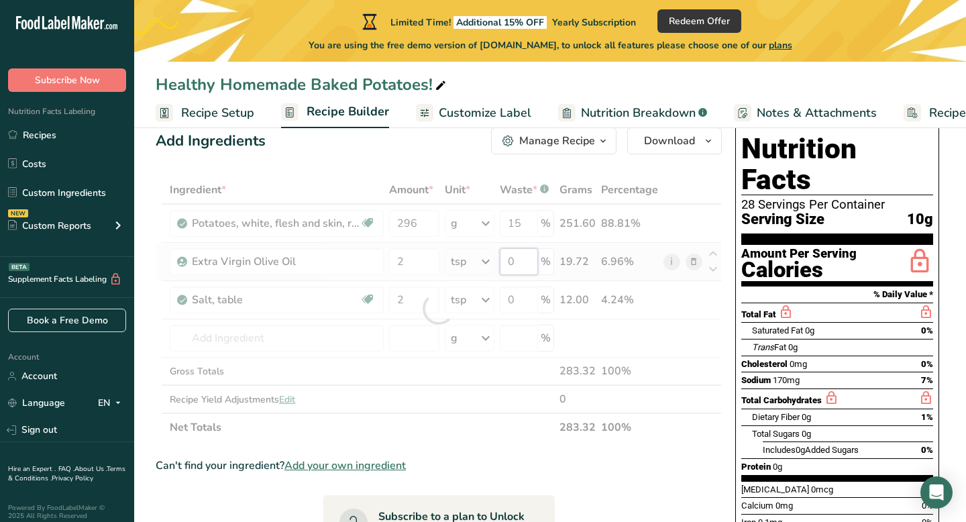
click at [527, 255] on div "Ingredient * Amount * Unit * Waste * .a-a{fill:#347362;}.b-a{fill:#fff;} Grams …" at bounding box center [439, 309] width 566 height 266
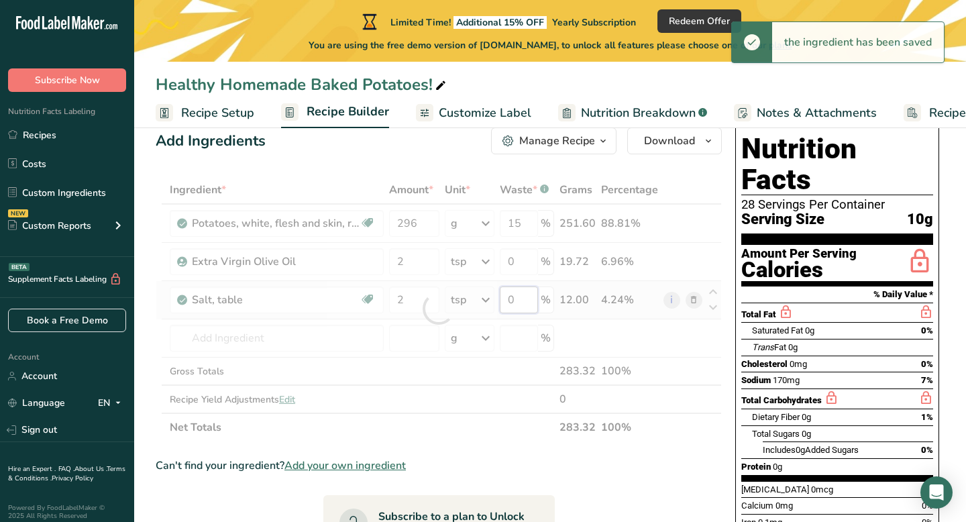
click at [522, 293] on div "Ingredient * Amount * Unit * Waste * .a-a{fill:#347362;}.b-a{fill:#fff;} Grams …" at bounding box center [439, 309] width 566 height 266
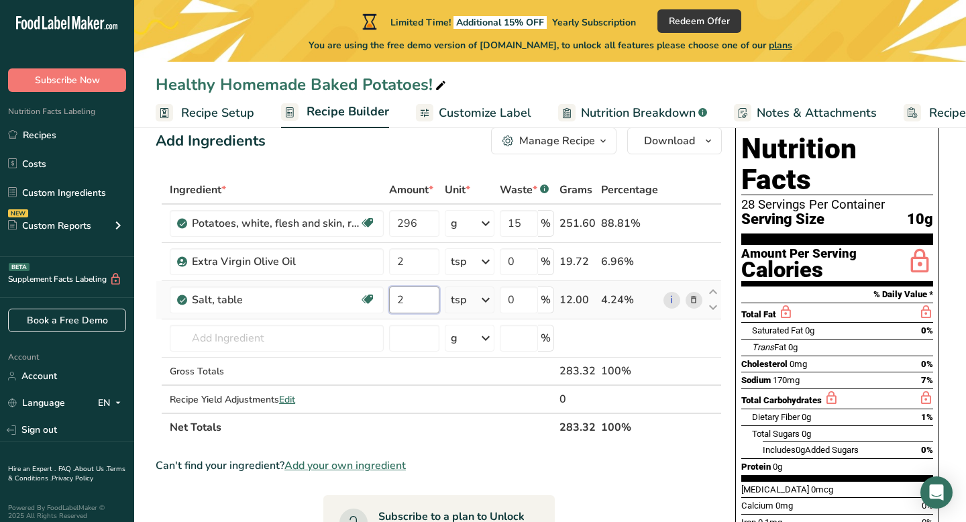
click at [423, 303] on div "Ingredient * Amount * Unit * Waste * .a-a{fill:#347362;}.b-a{fill:#fff;} Grams …" at bounding box center [439, 309] width 566 height 266
type input "1"
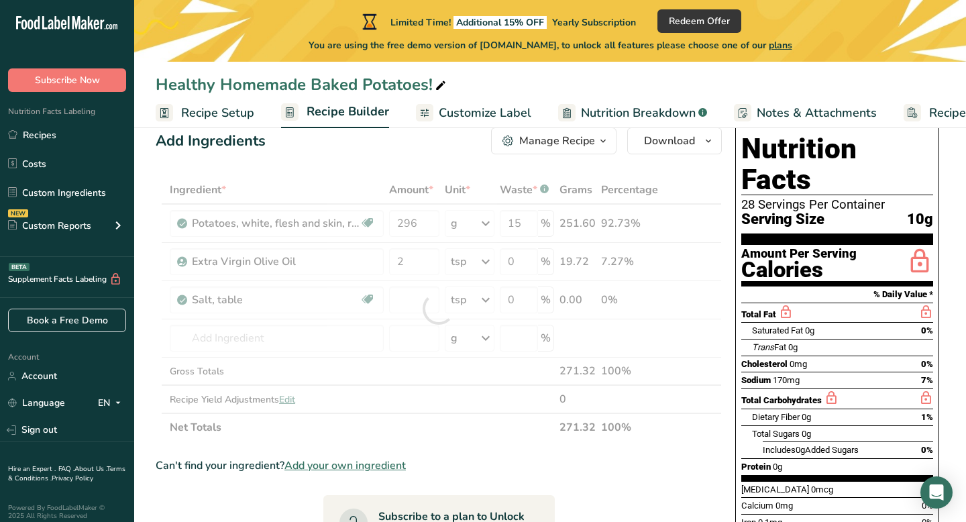
type input "0"
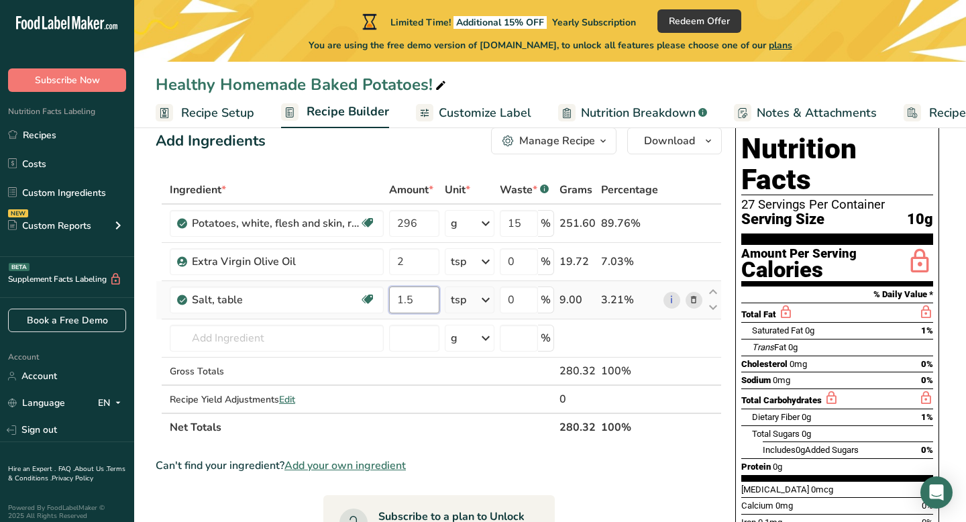
type input "1.5"
click at [476, 308] on div "Ingredient * Amount * Unit * Waste * .a-a{fill:#347362;}.b-a{fill:#fff;} Grams …" at bounding box center [439, 309] width 566 height 266
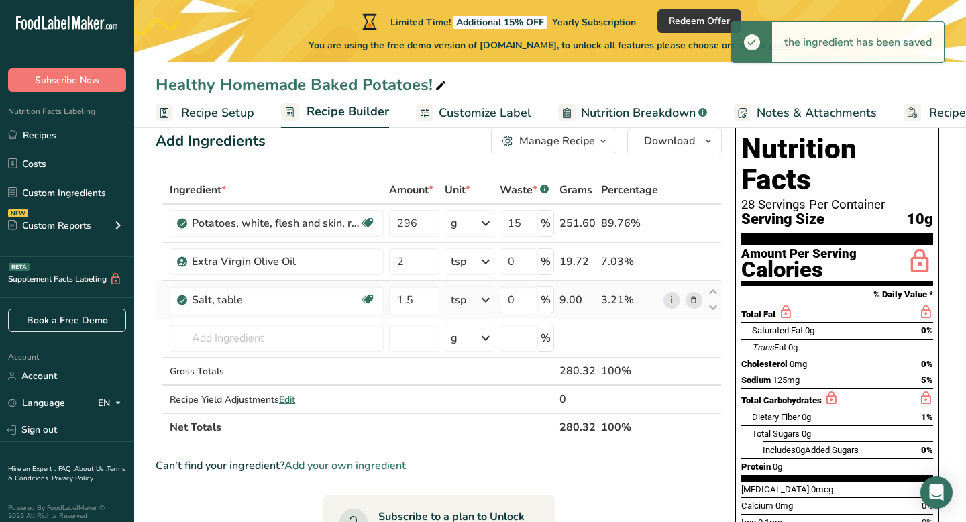
click at [483, 303] on icon at bounding box center [486, 300] width 16 height 24
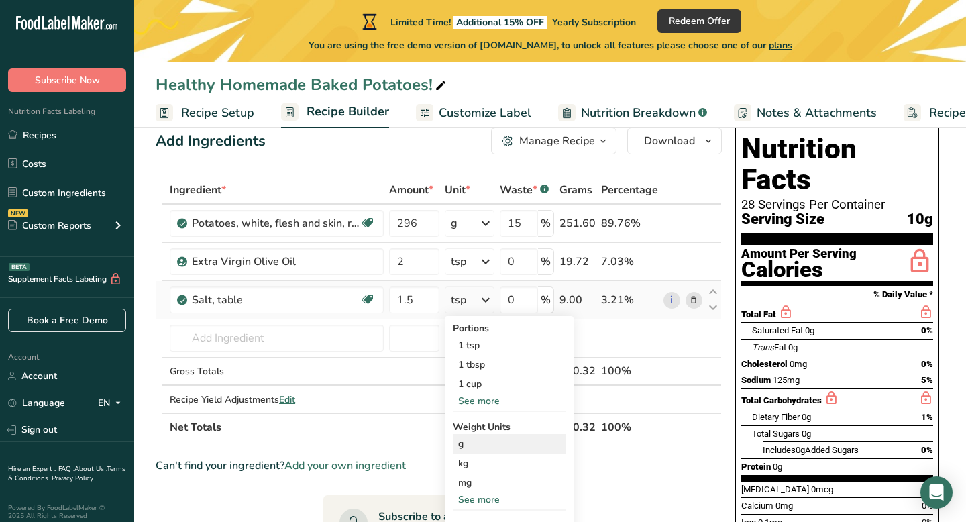
click at [474, 446] on div "g" at bounding box center [509, 443] width 113 height 19
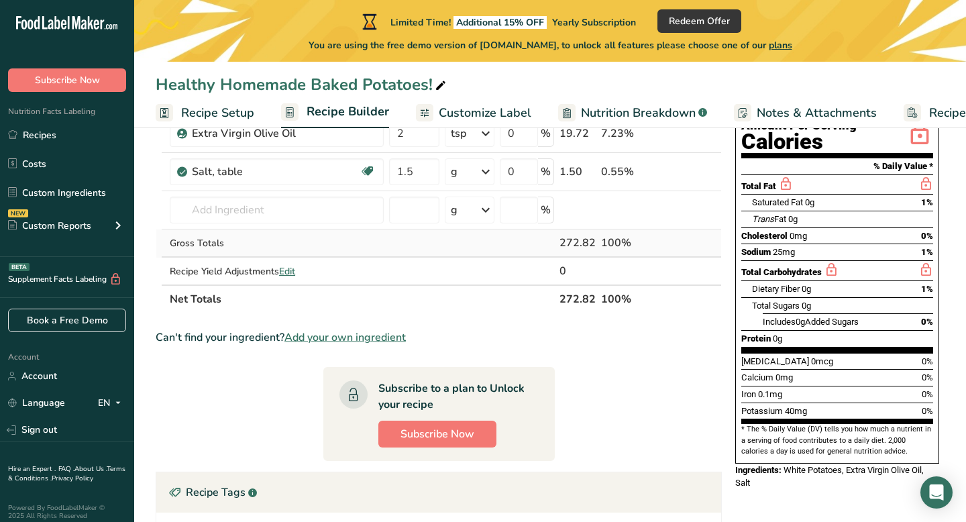
scroll to position [161, 0]
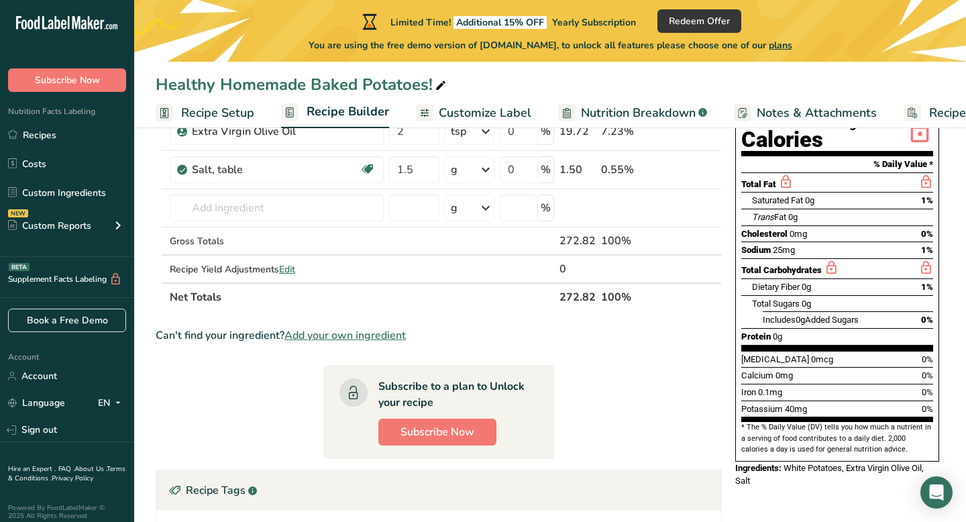
click at [499, 117] on span "Customize Label" at bounding box center [485, 113] width 93 height 18
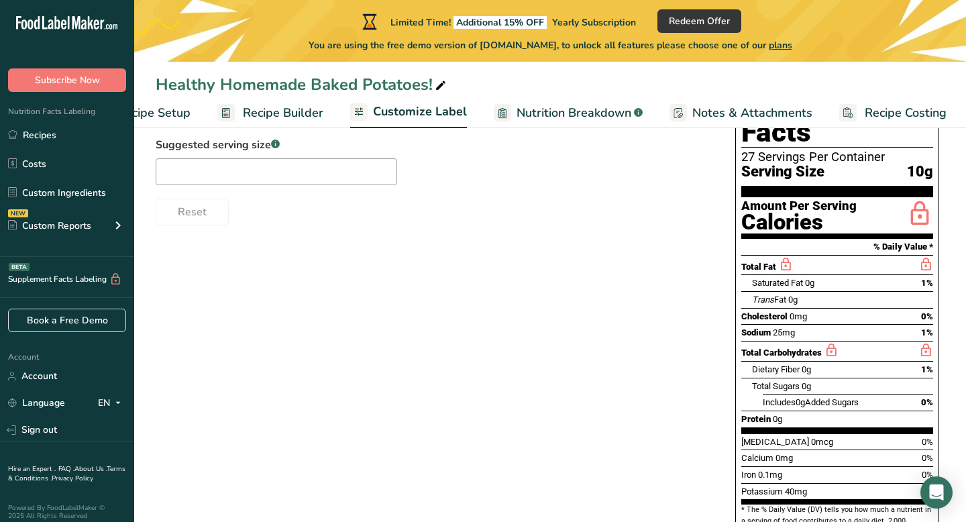
scroll to position [0, 66]
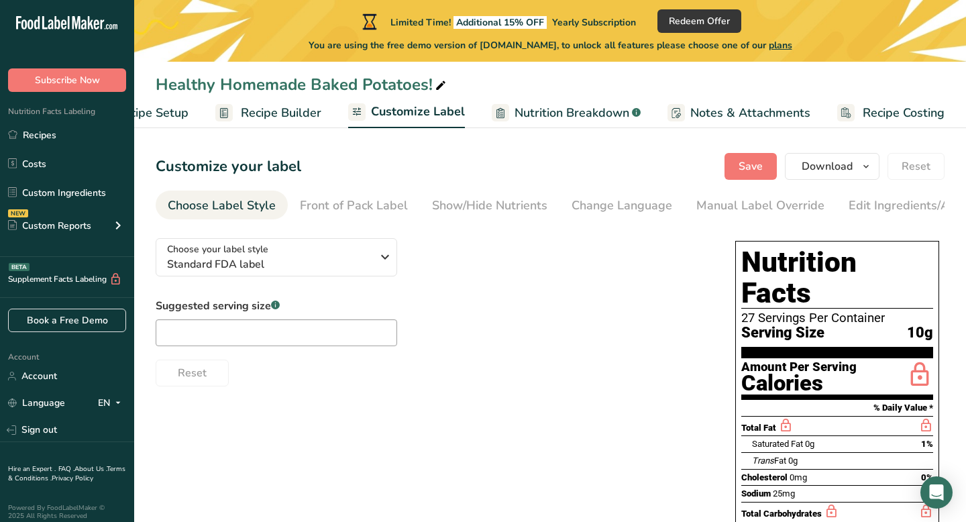
click at [268, 112] on span "Recipe Builder" at bounding box center [281, 113] width 81 height 18
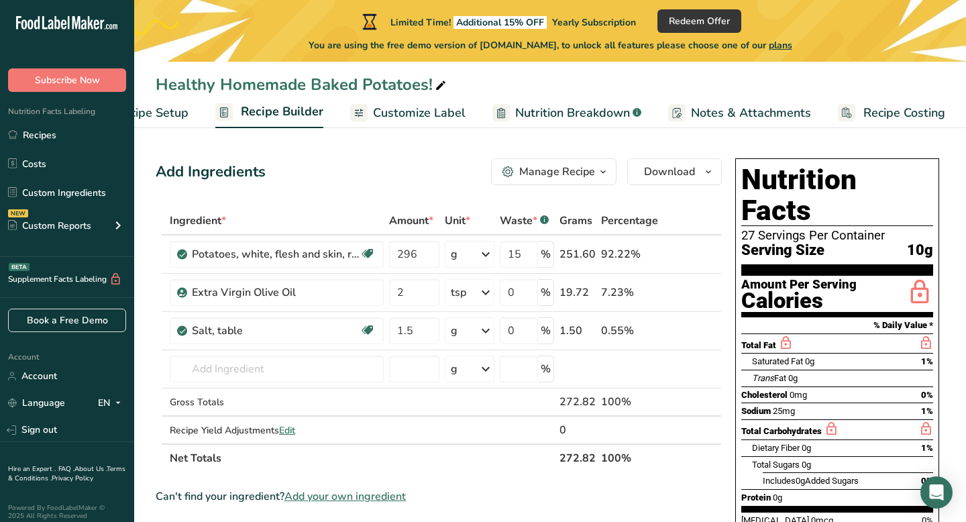
click at [595, 181] on button "Manage Recipe" at bounding box center [553, 171] width 125 height 27
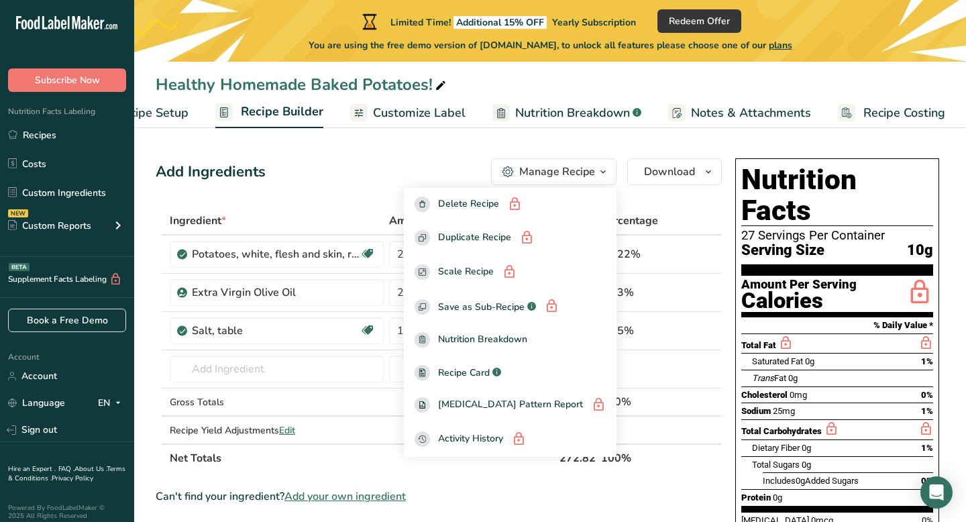
click at [505, 146] on section "Add Ingredients Manage Recipe Delete Recipe Duplicate Recipe Scale Recipe Save …" at bounding box center [550, 503] width 832 height 742
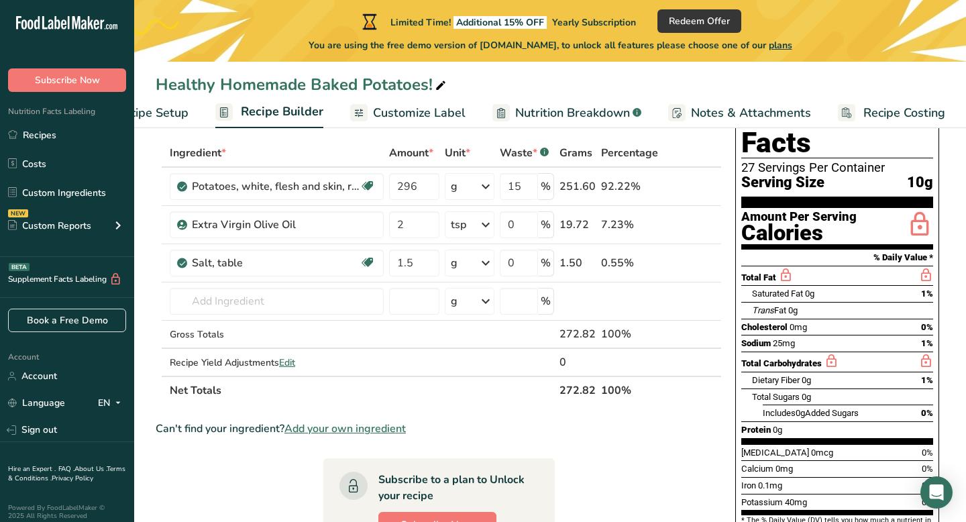
scroll to position [69, 0]
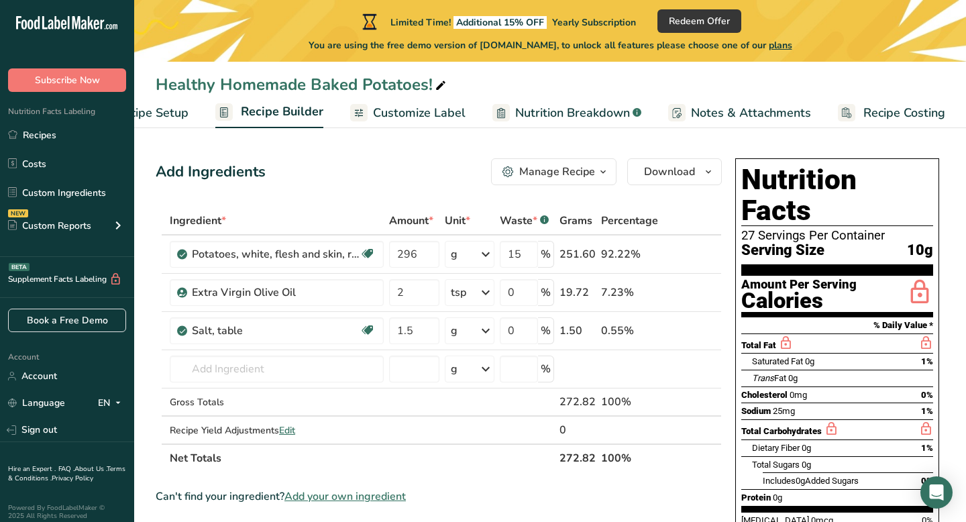
scroll to position [161, 0]
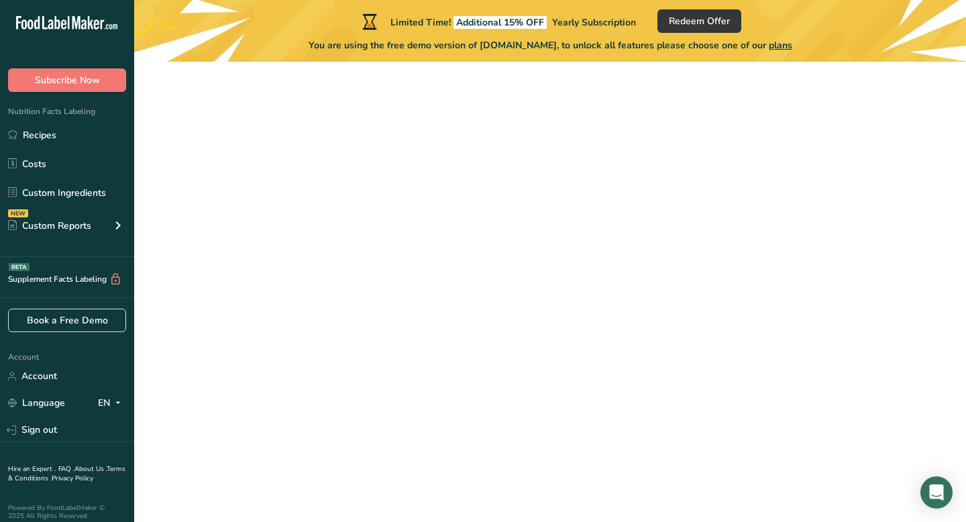
scroll to position [115, 0]
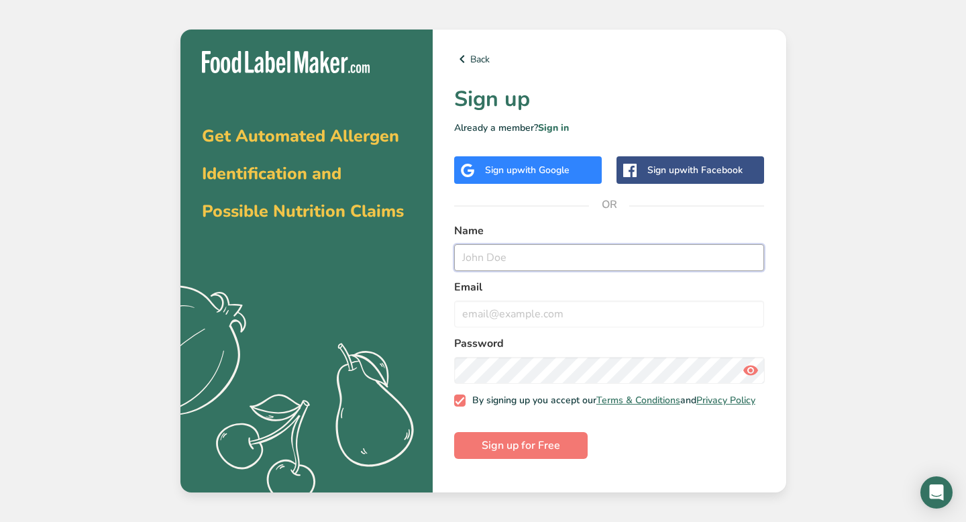
click at [497, 254] on input "text" at bounding box center [609, 257] width 311 height 27
type input "[PERSON_NAME]!"
click at [505, 315] on input "email" at bounding box center [609, 314] width 311 height 27
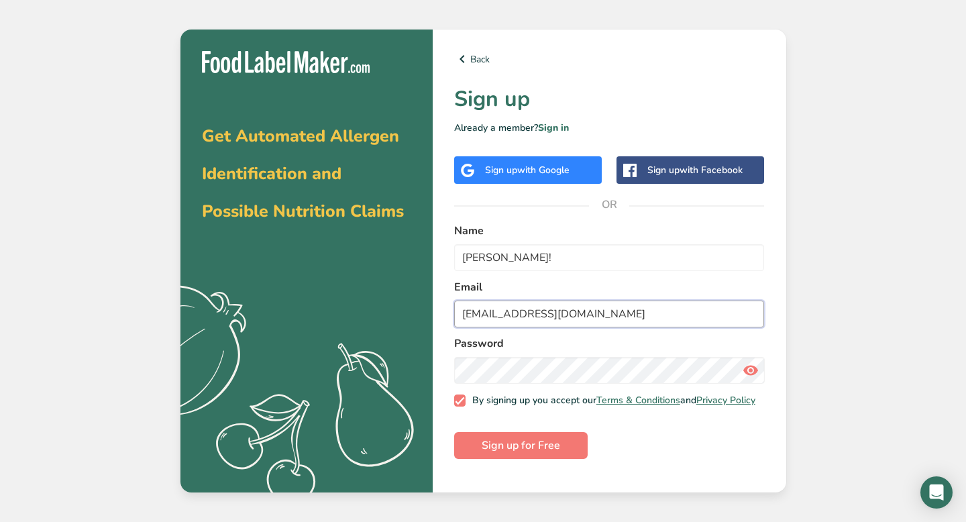
type input "[EMAIL_ADDRESS][DOMAIN_NAME]"
click at [752, 372] on icon at bounding box center [751, 370] width 16 height 24
click at [572, 458] on button "Sign up for Free" at bounding box center [521, 445] width 134 height 27
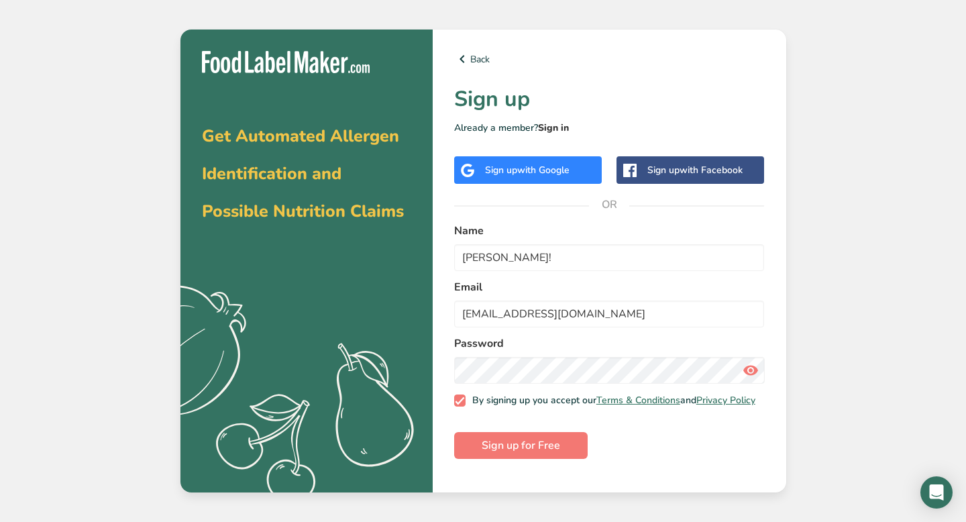
click at [556, 127] on link "Sign in" at bounding box center [553, 127] width 31 height 13
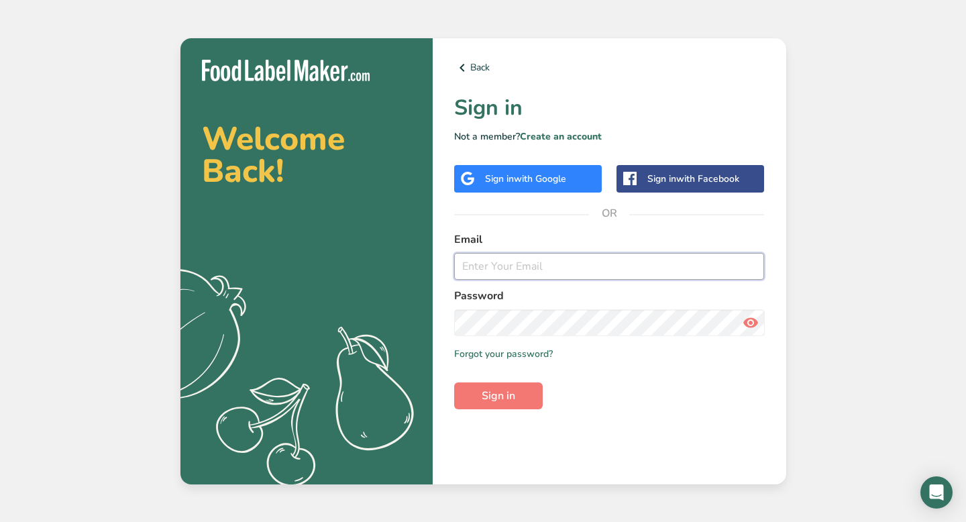
click at [571, 274] on input "email" at bounding box center [609, 266] width 311 height 27
type input "[EMAIL_ADDRESS][DOMAIN_NAME]"
click at [756, 323] on icon at bounding box center [751, 323] width 16 height 24
click at [517, 395] on button "Sign in" at bounding box center [498, 396] width 89 height 27
